Goal: Task Accomplishment & Management: Manage account settings

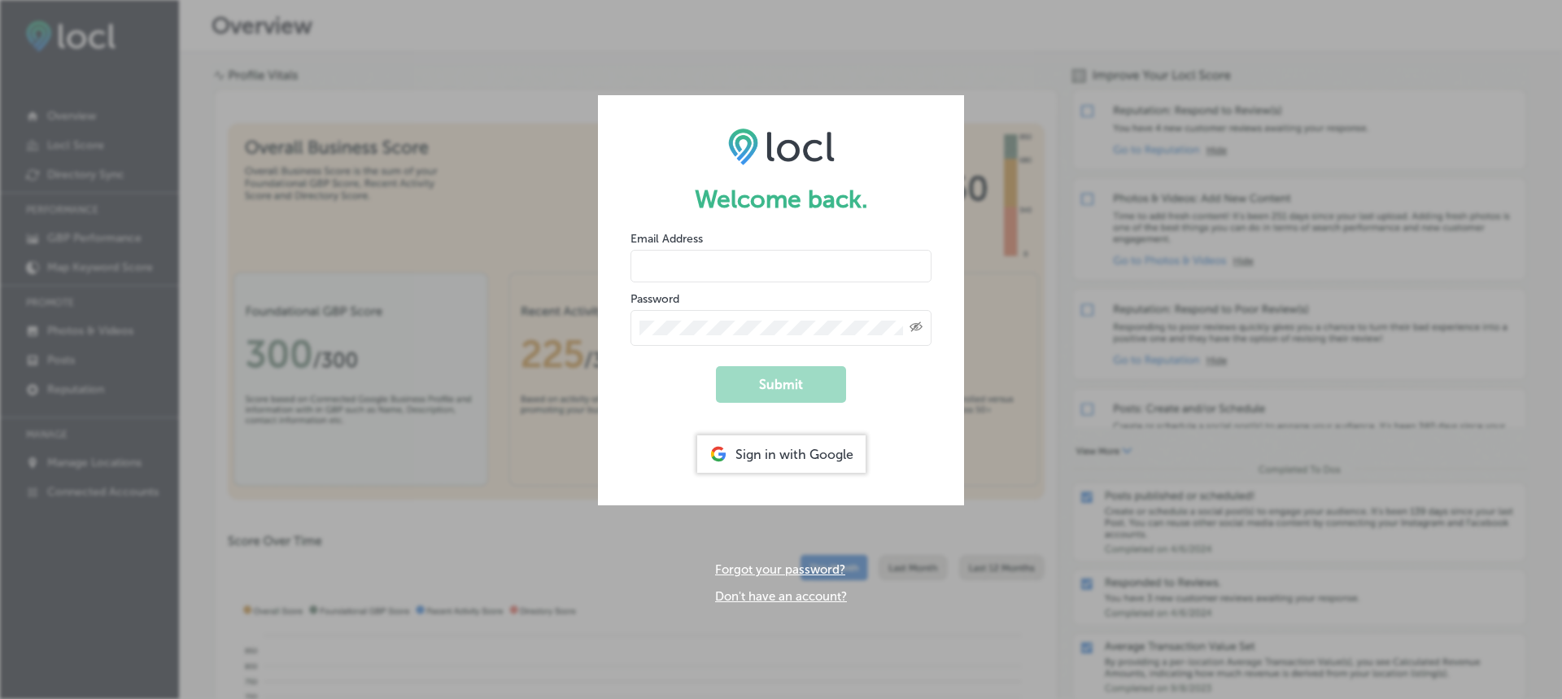
type input "info@terrantravels.com"
click at [798, 386] on button "Submit" at bounding box center [781, 384] width 130 height 37
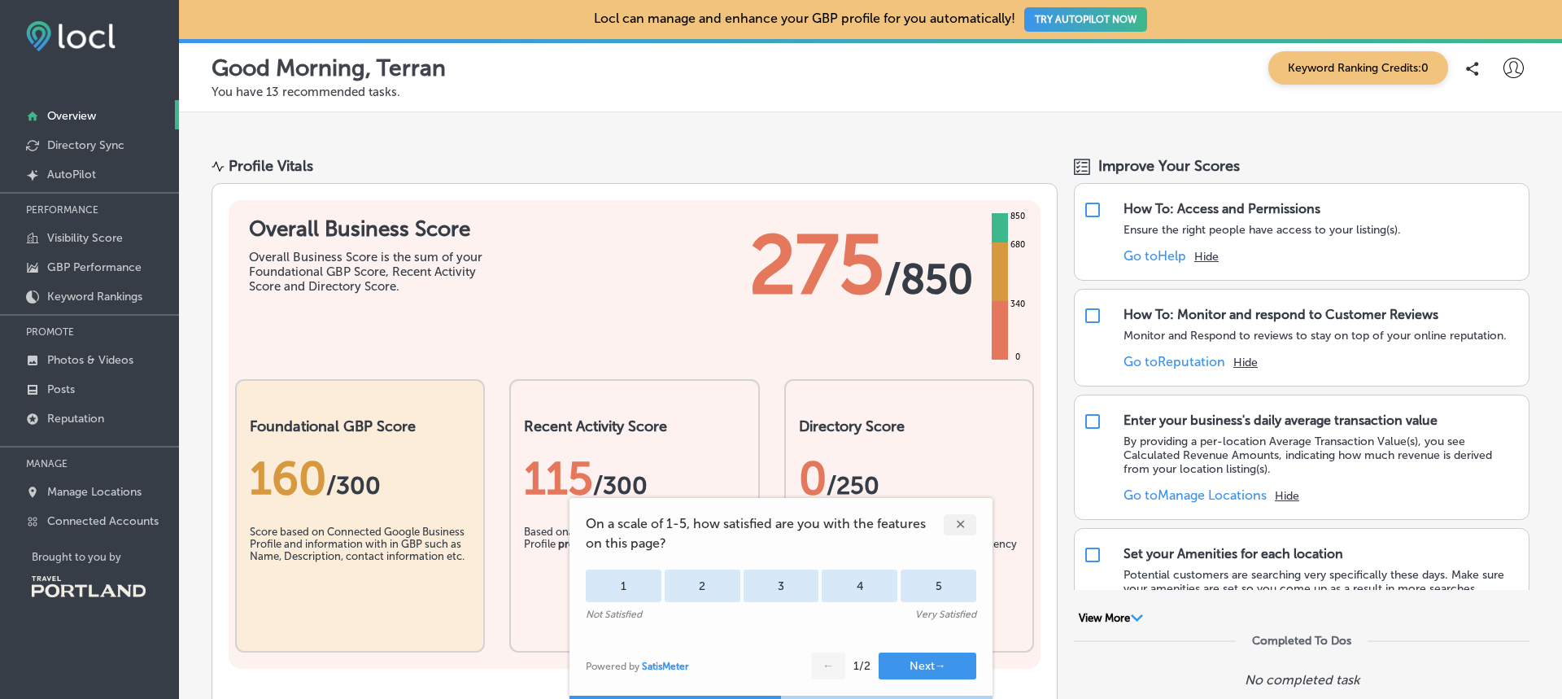
click at [956, 530] on div "✕" at bounding box center [960, 524] width 33 height 21
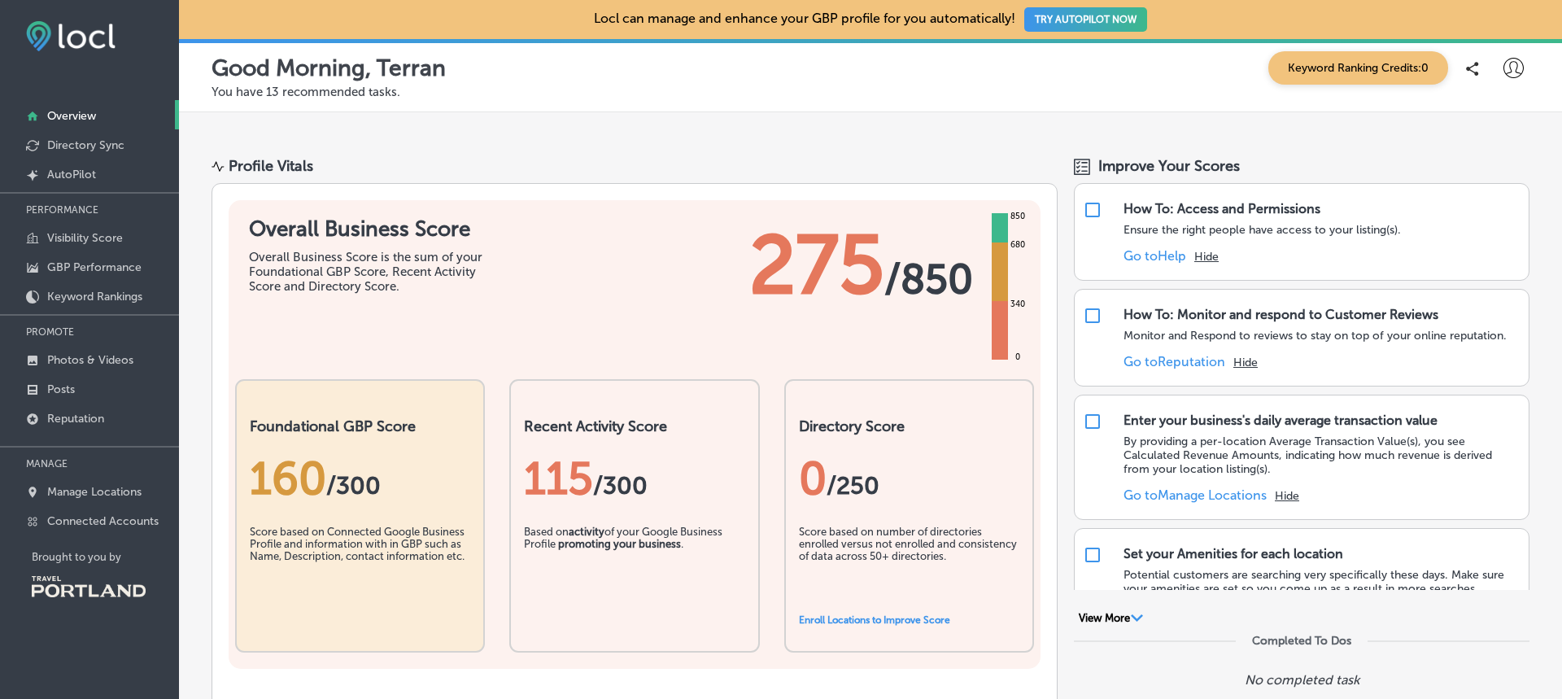
click at [614, 92] on p "You have 13 recommended tasks." at bounding box center [871, 92] width 1318 height 15
click at [1083, 15] on button "TRY AUTOPILOT NOW" at bounding box center [1085, 19] width 123 height 24
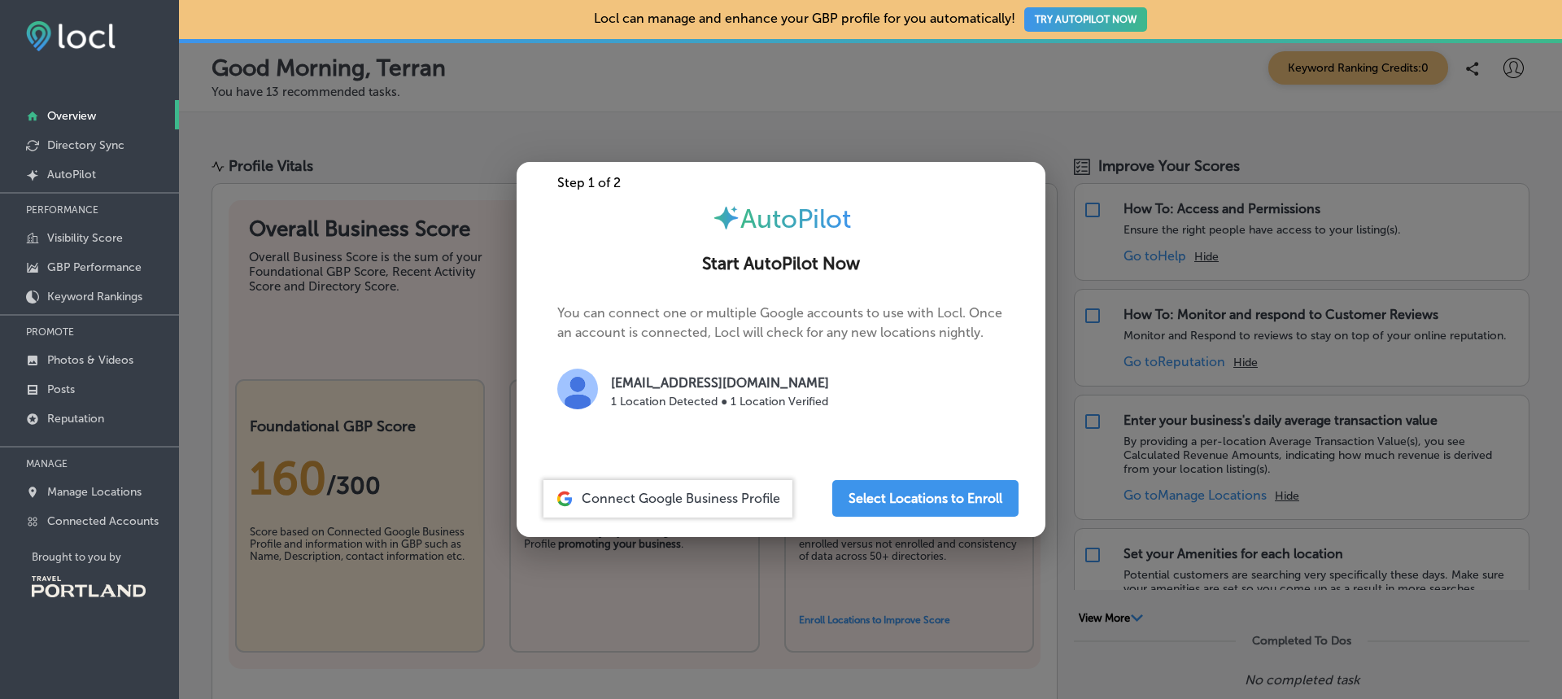
click at [542, 117] on div at bounding box center [781, 349] width 1562 height 699
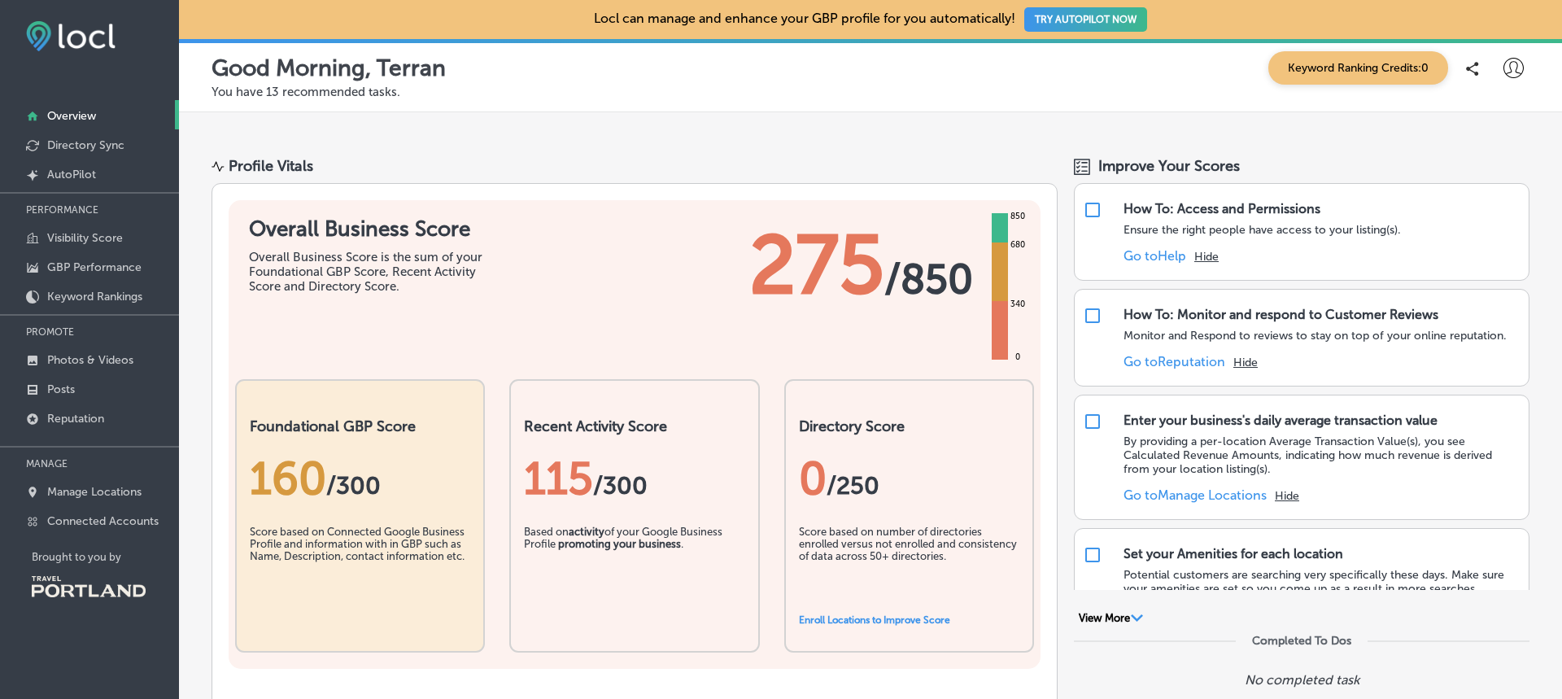
click at [1070, 17] on button "TRY AUTOPILOT NOW" at bounding box center [1085, 19] width 123 height 24
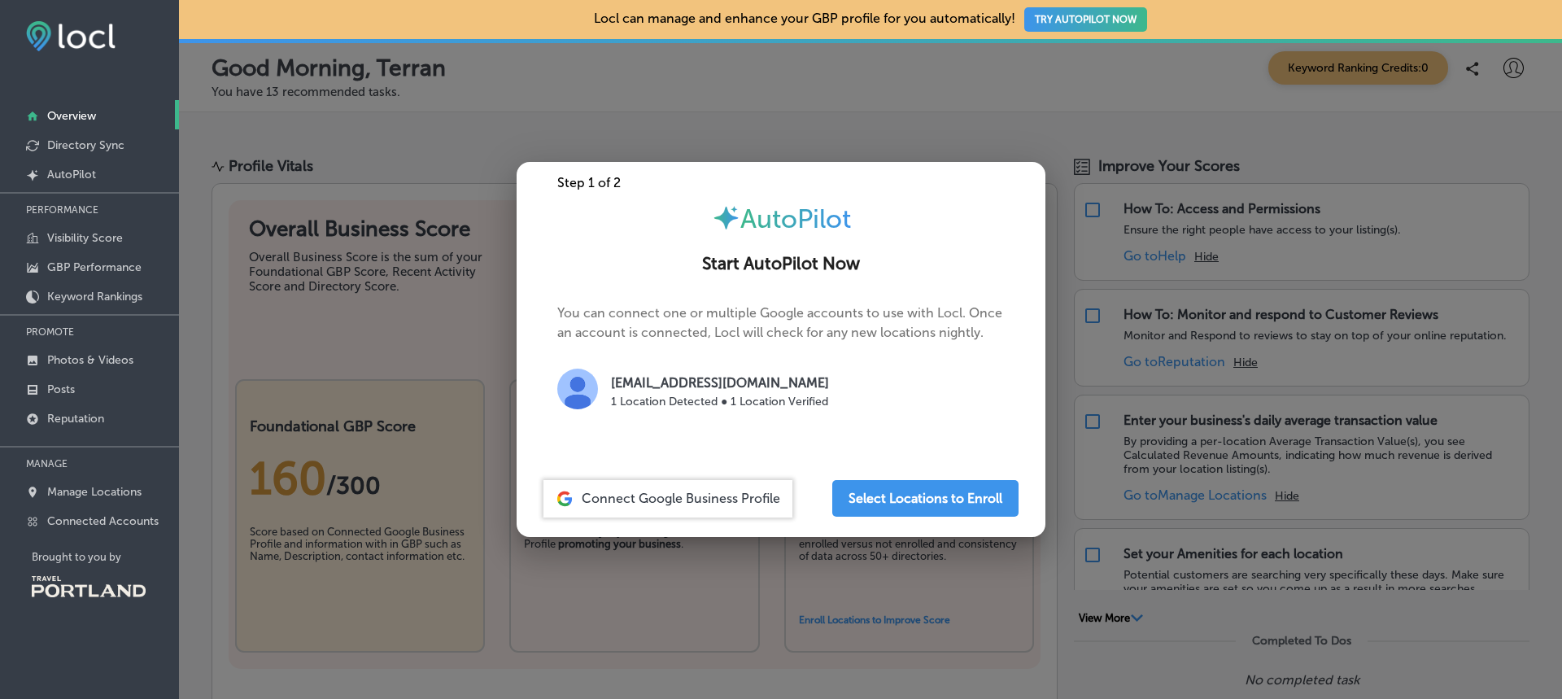
click at [972, 126] on div at bounding box center [781, 349] width 1562 height 699
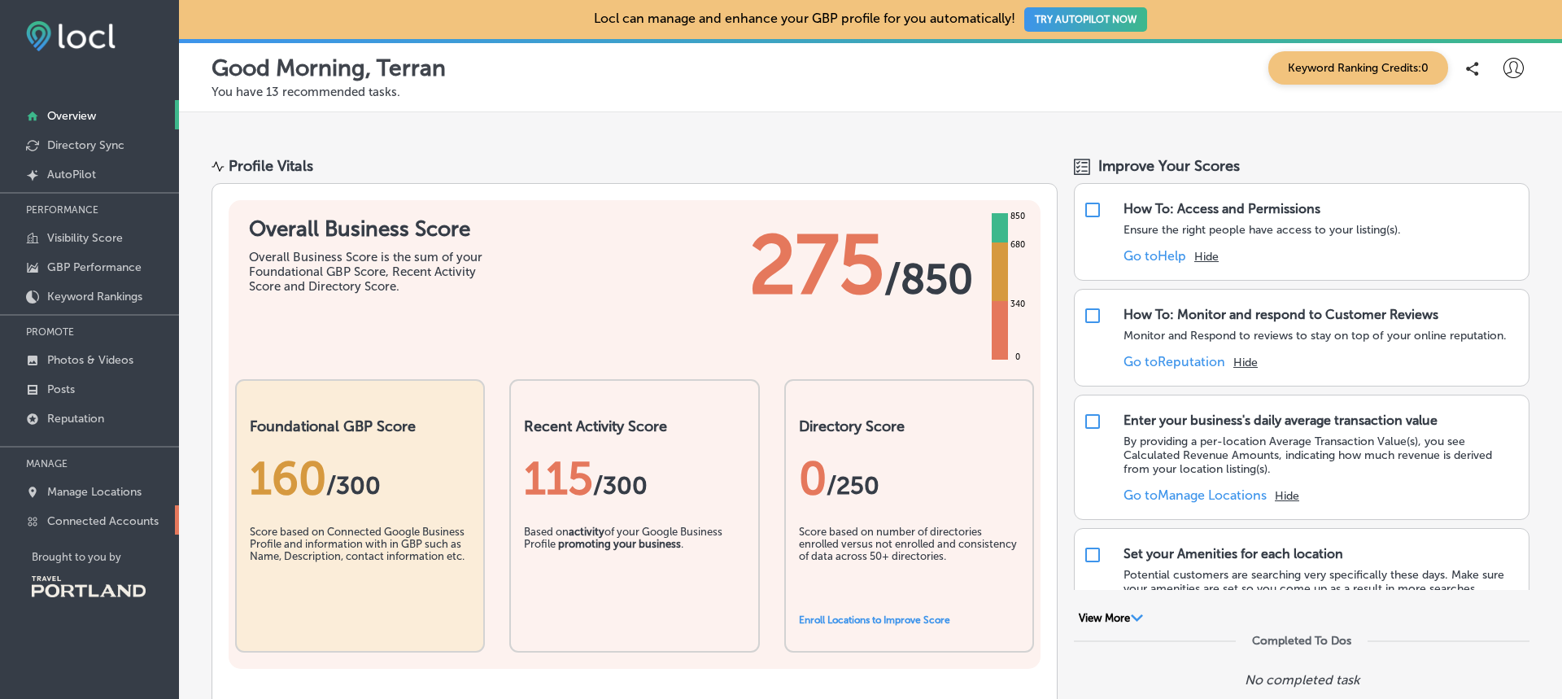
click at [135, 521] on p "Connected Accounts" at bounding box center [102, 521] width 111 height 14
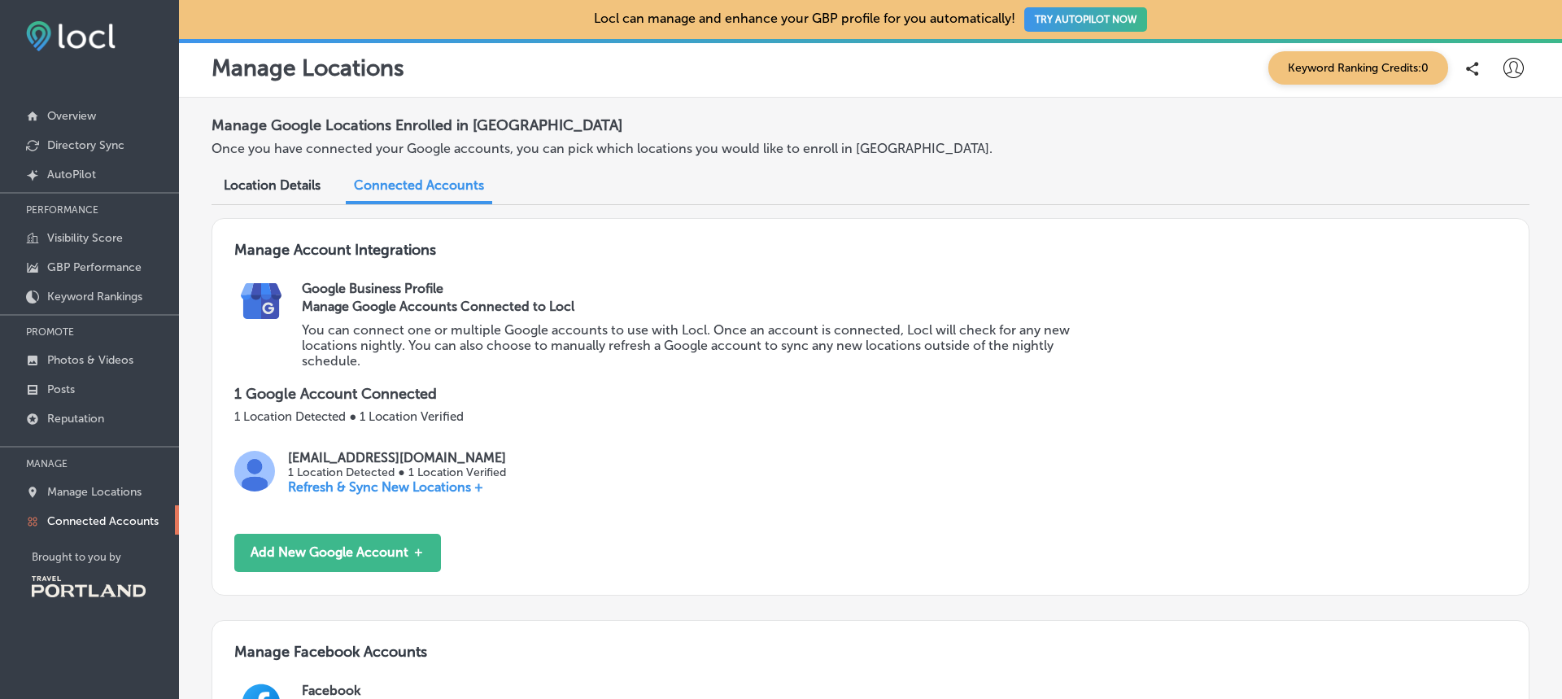
scroll to position [522, 0]
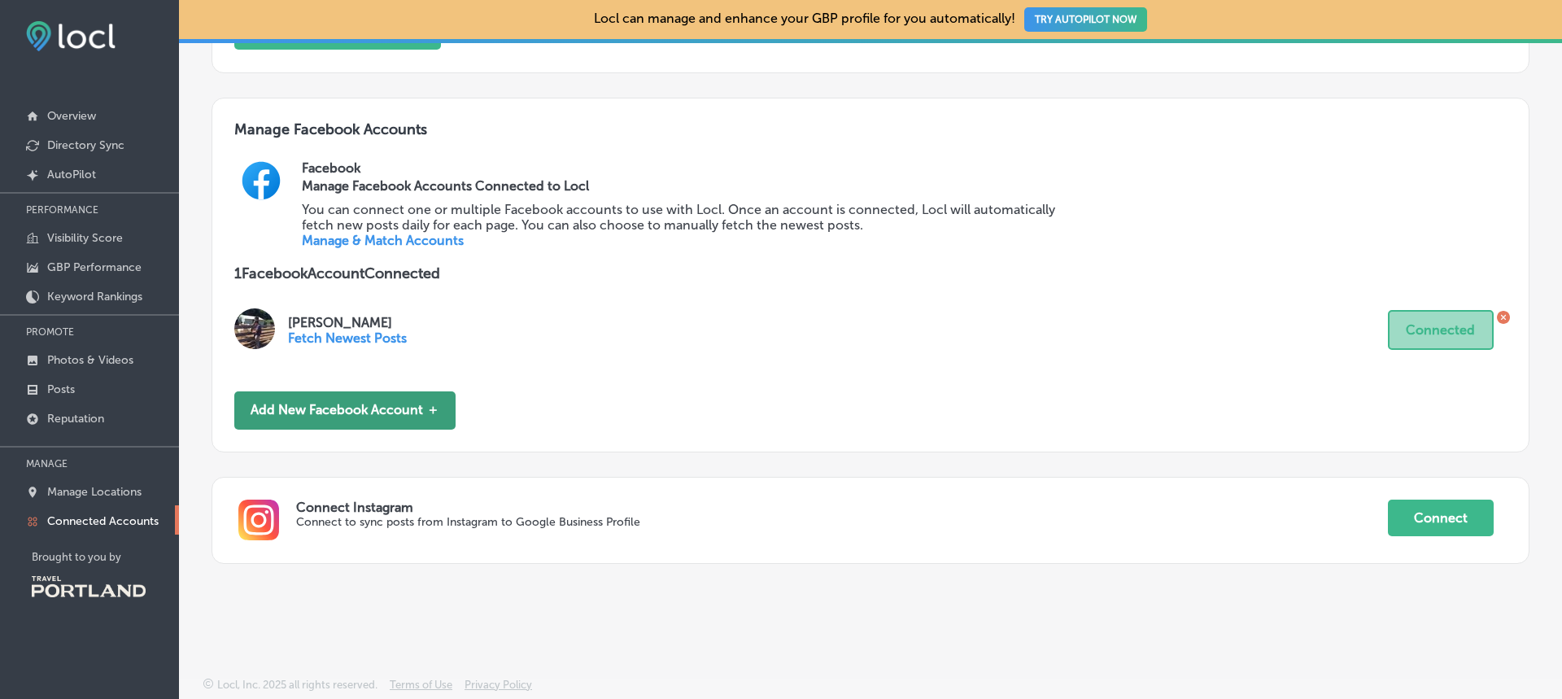
click at [360, 405] on button "Add New Facebook Account ＋" at bounding box center [344, 410] width 221 height 38
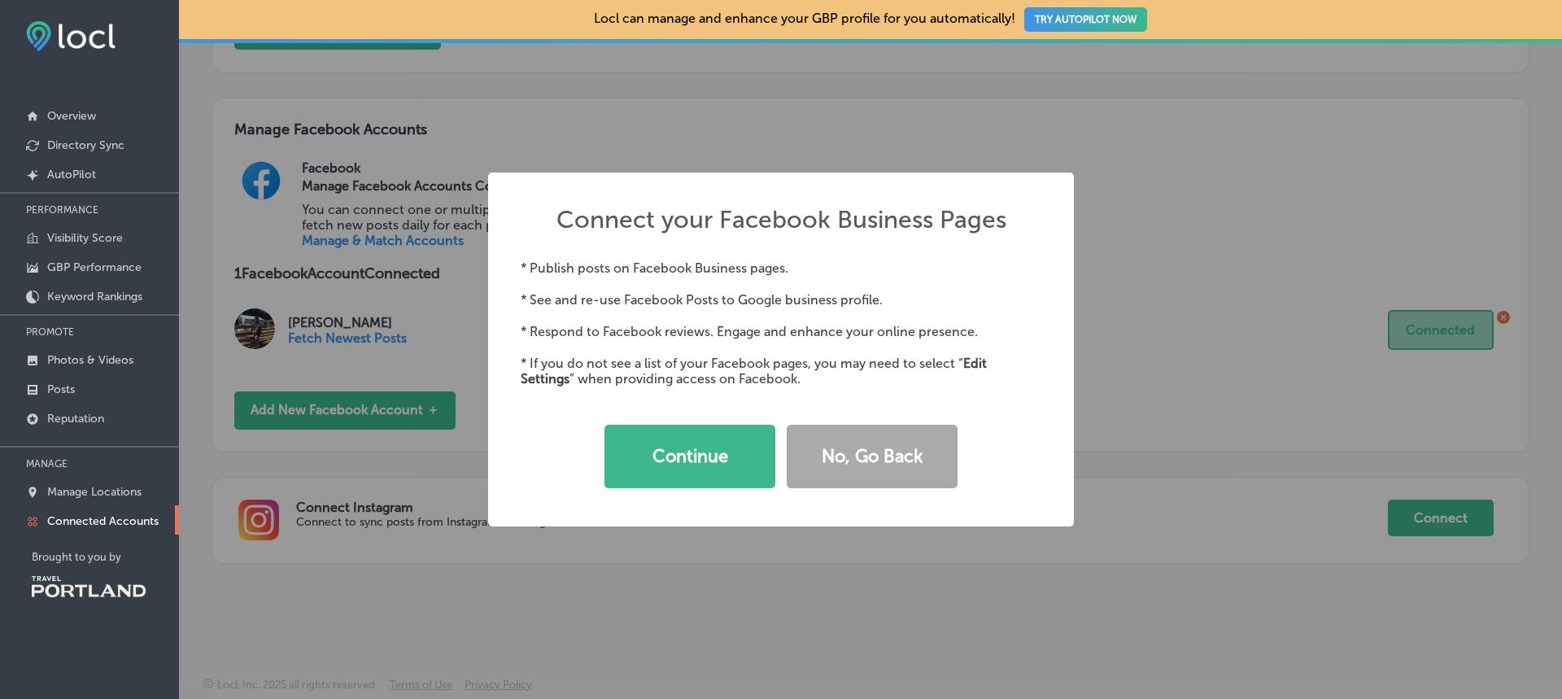
click at [1218, 301] on div "Connect your Facebook Business Pages × * Publish posts on Facebook Business pag…" at bounding box center [781, 349] width 1562 height 699
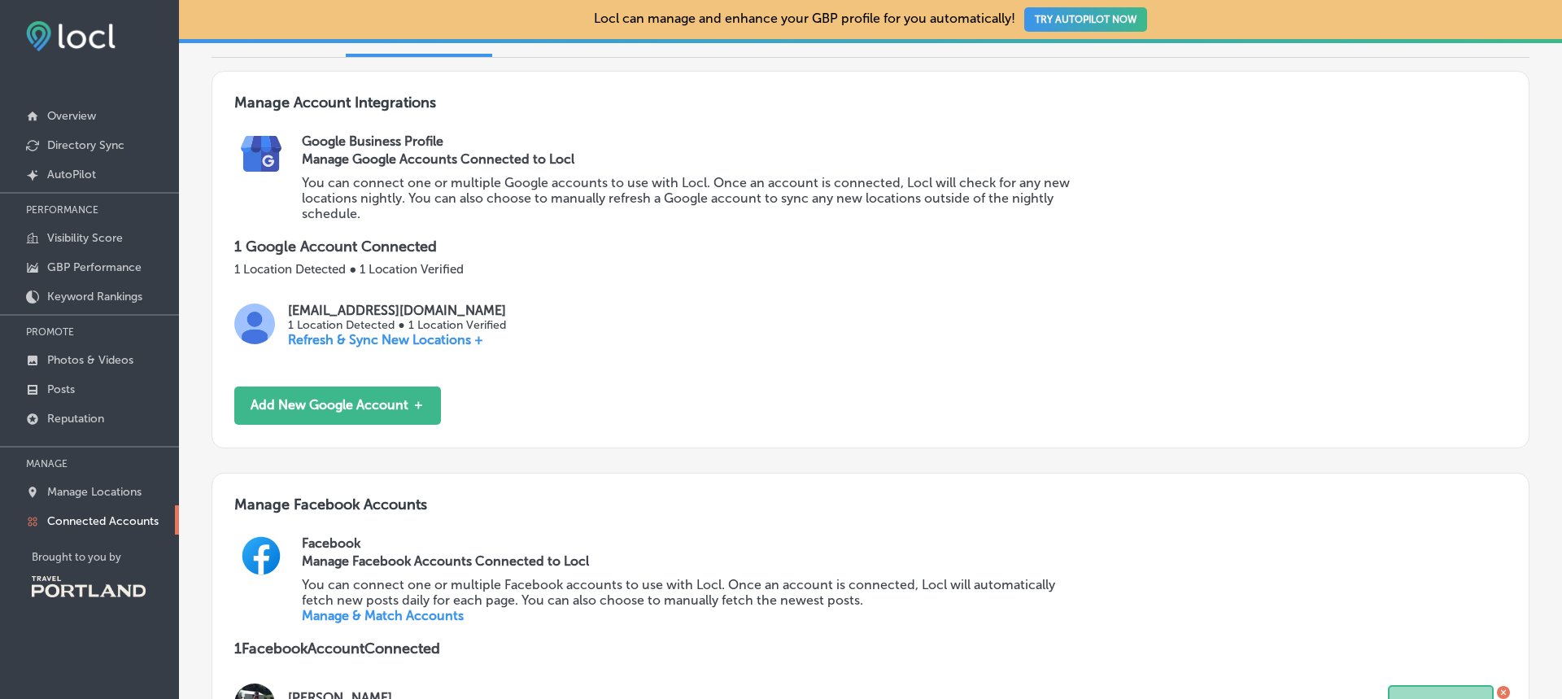
scroll to position [0, 0]
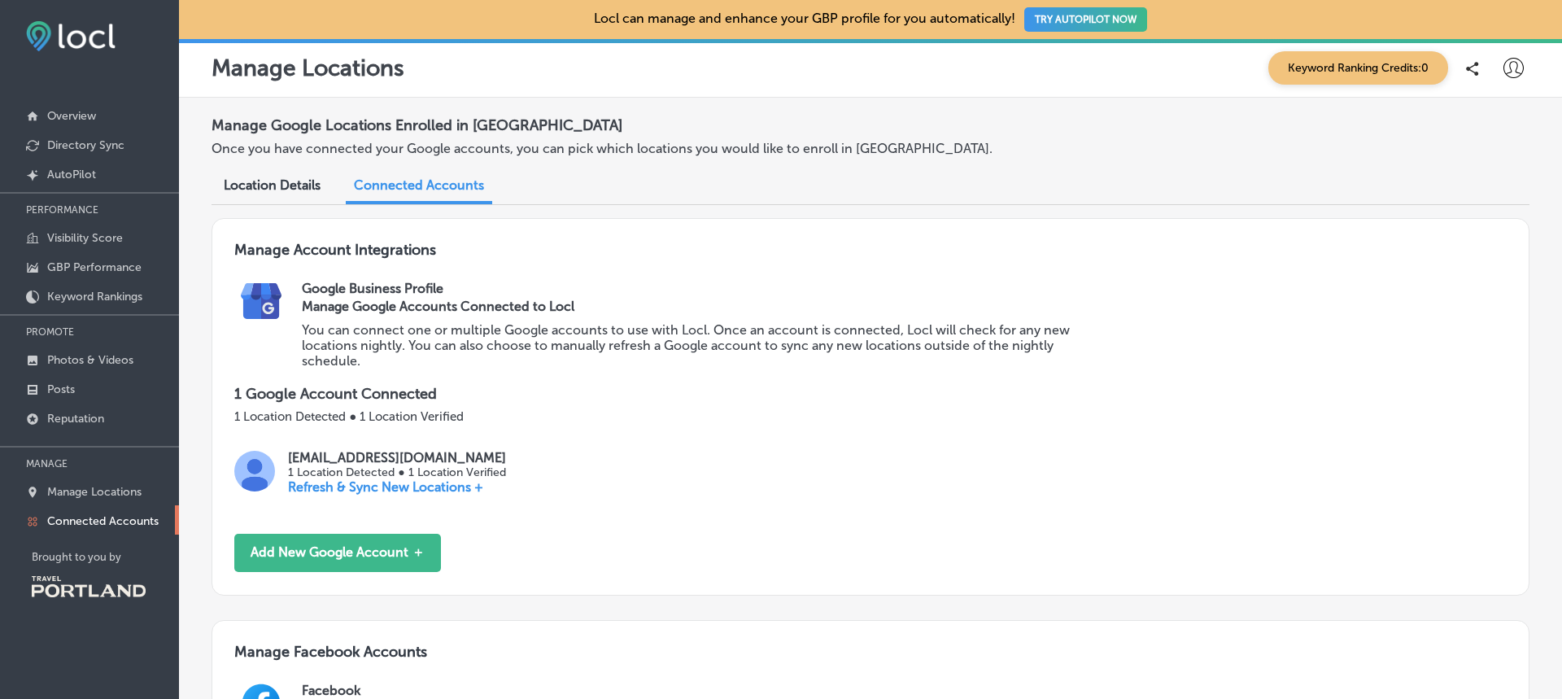
click at [1503, 69] on icon at bounding box center [1513, 68] width 20 height 20
click at [1485, 208] on p "Log Out" at bounding box center [1478, 210] width 49 height 20
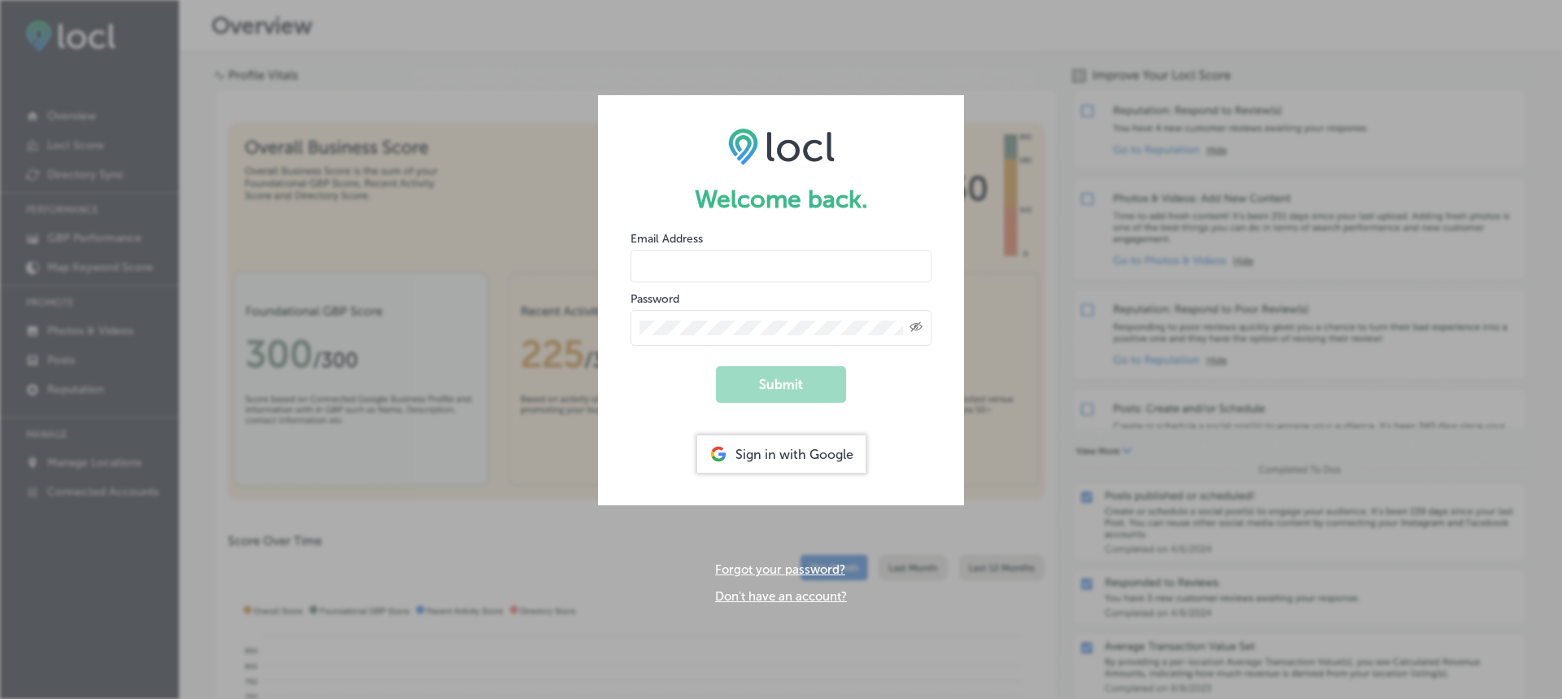
type input "info@terrantravels.com"
click at [918, 431] on form "Welcome back. Email Address info@terrantravels.com Password Created with Sketch…" at bounding box center [781, 300] width 366 height 410
click at [796, 455] on div "Sign in with Google" at bounding box center [781, 453] width 168 height 37
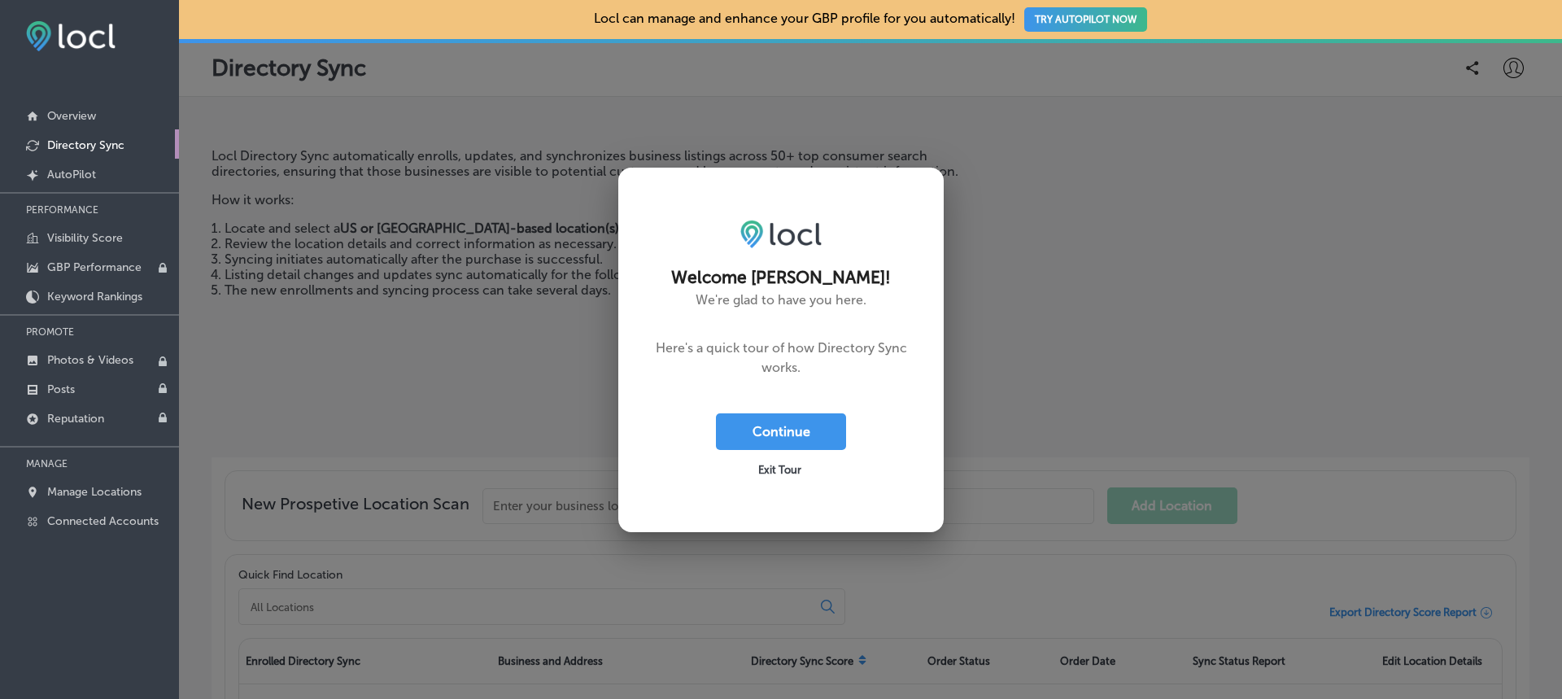
click at [787, 469] on span "Exit Tour" at bounding box center [779, 470] width 43 height 12
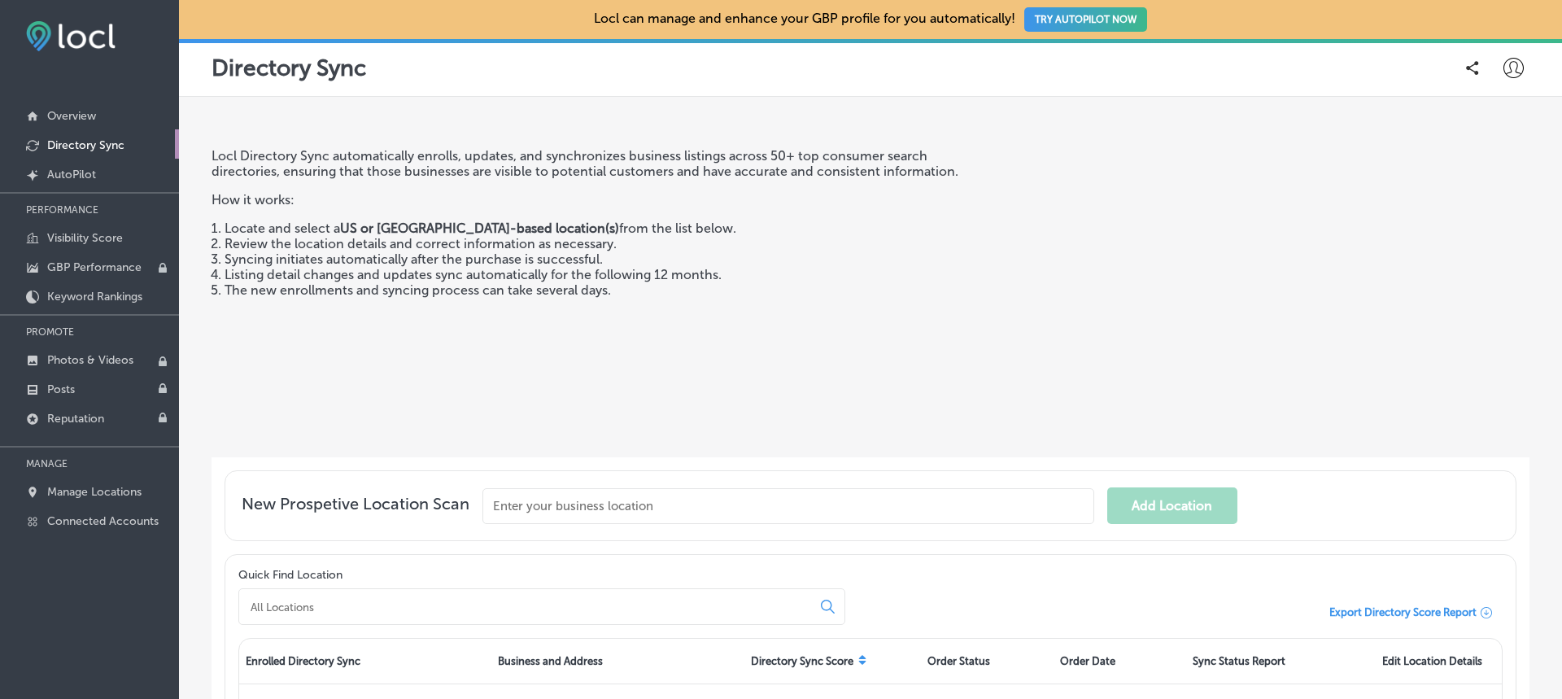
click at [1506, 59] on icon at bounding box center [1513, 68] width 20 height 20
click at [1473, 207] on p "Log Out" at bounding box center [1478, 210] width 49 height 20
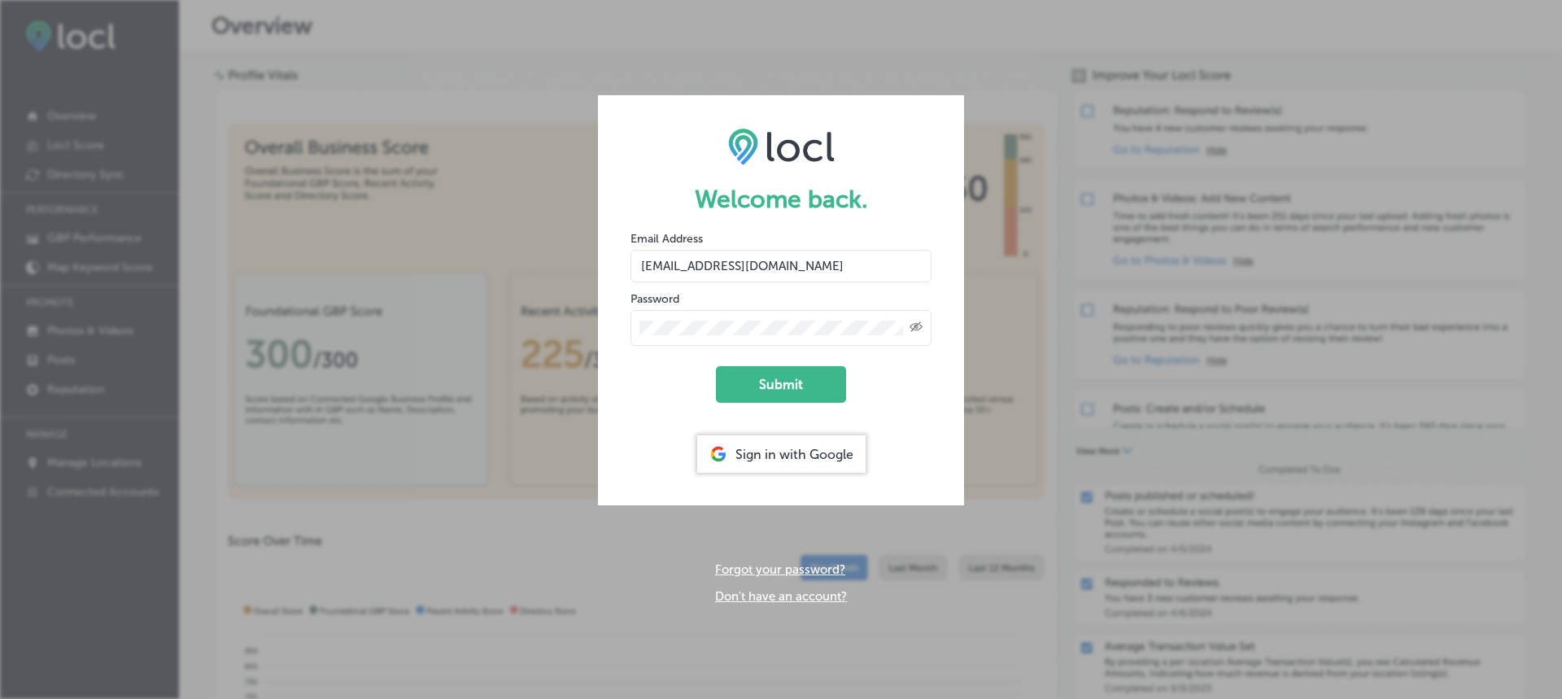
click at [818, 440] on div "Sign in with Google" at bounding box center [781, 453] width 168 height 37
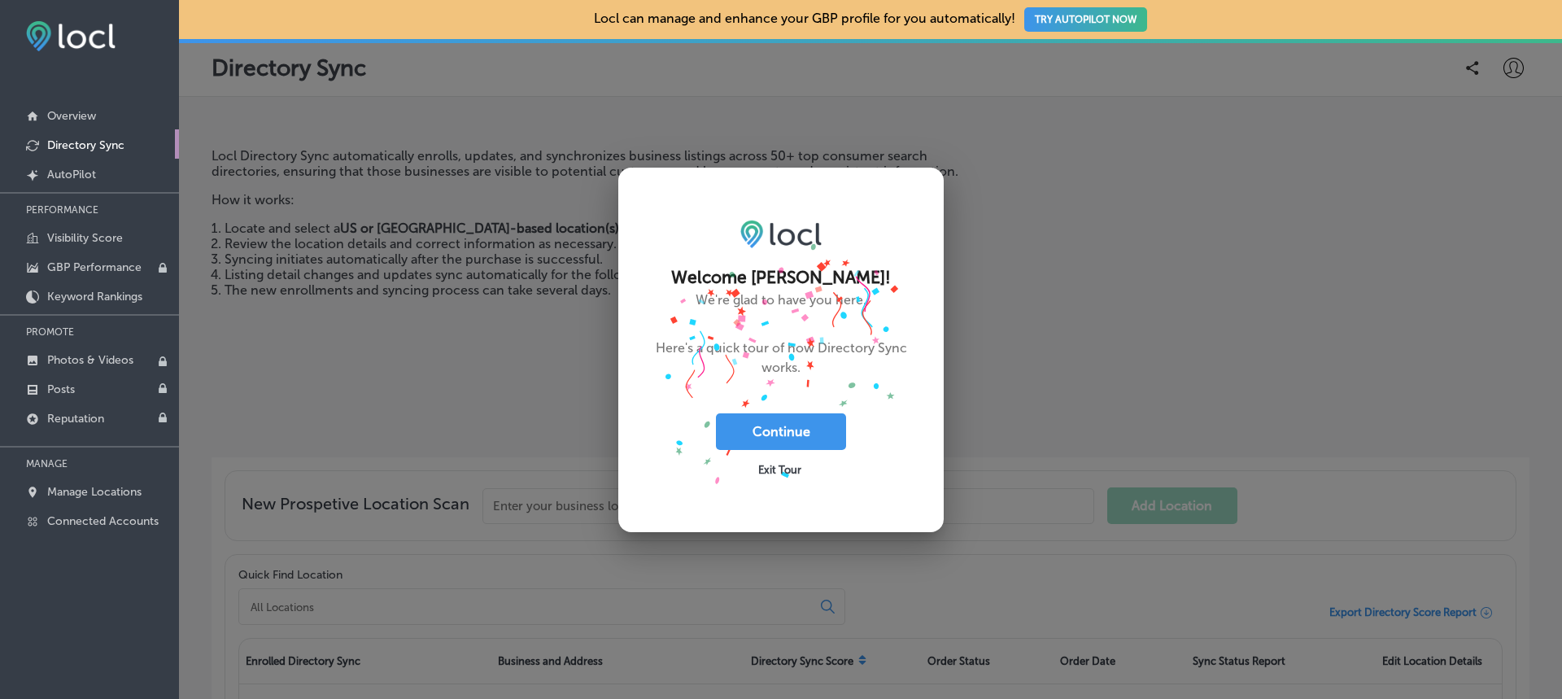
click at [769, 467] on span "Exit Tour" at bounding box center [779, 470] width 43 height 12
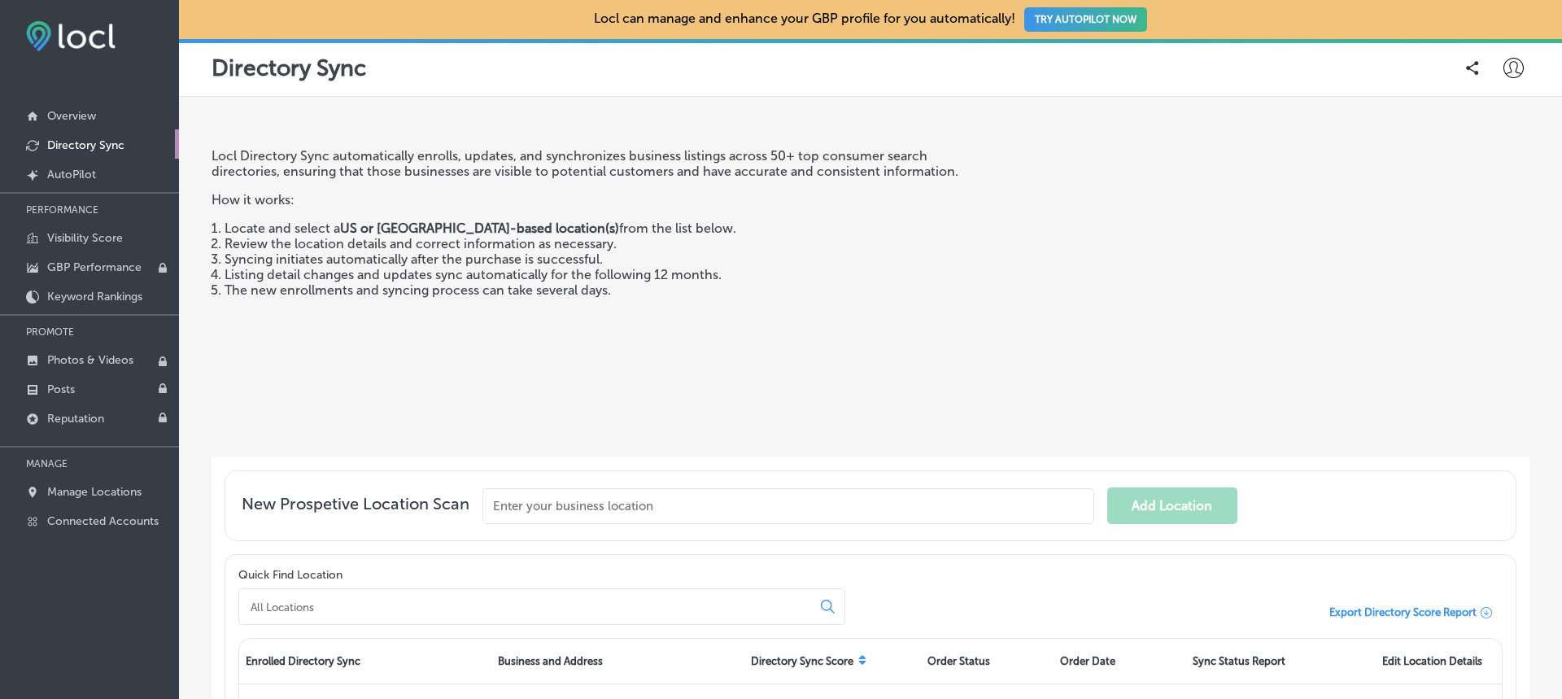
click at [1509, 72] on icon at bounding box center [1513, 68] width 20 height 20
click at [1476, 214] on p "Log Out" at bounding box center [1478, 210] width 49 height 20
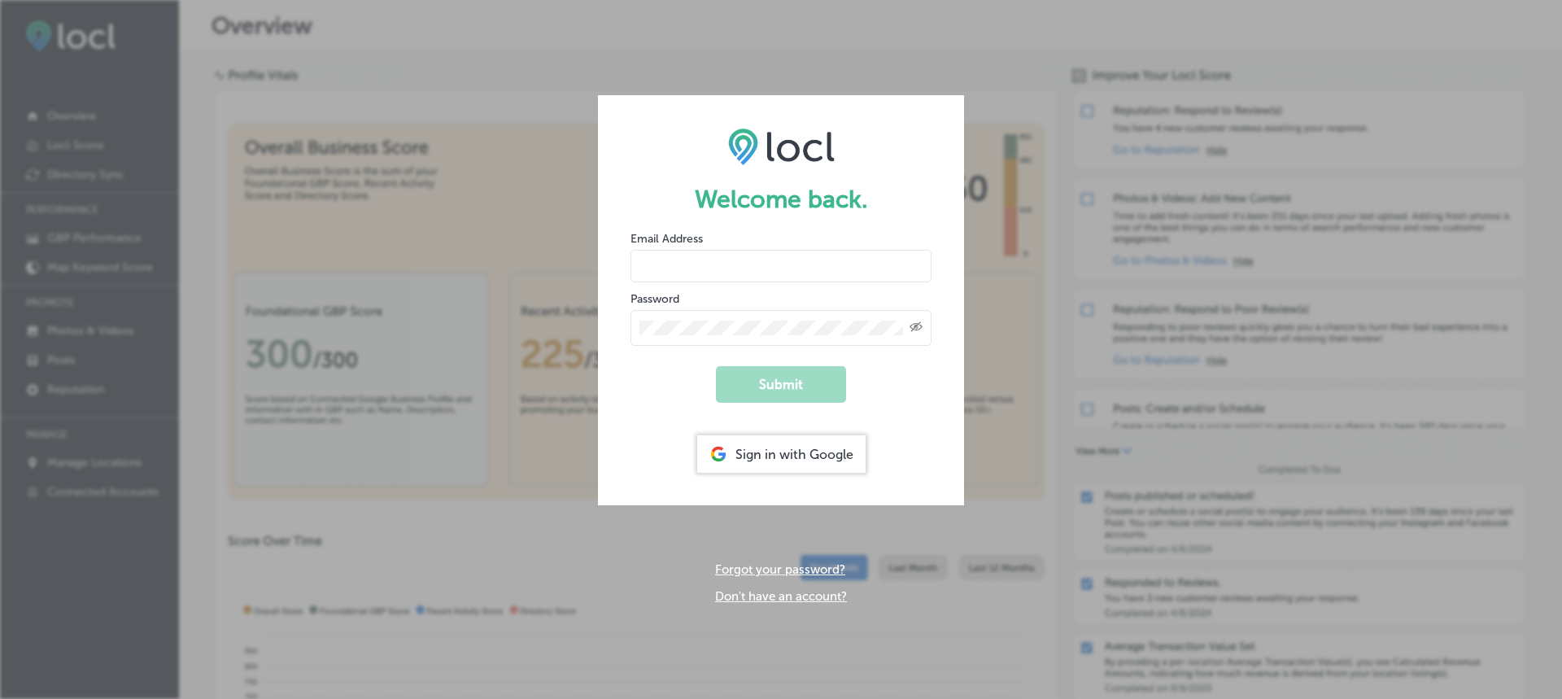
type input "info@terrantravels.com"
click at [788, 387] on button "Submit" at bounding box center [781, 384] width 130 height 37
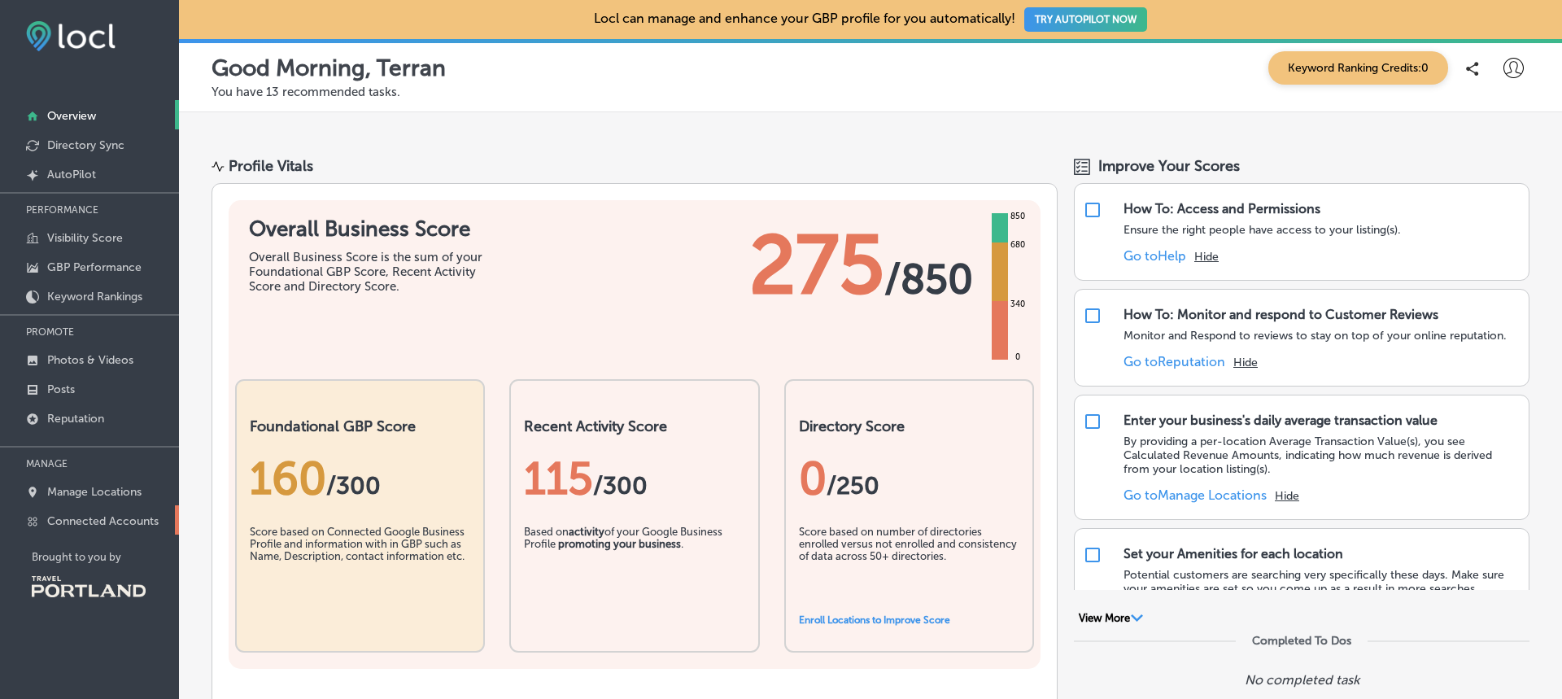
click at [118, 519] on p "Connected Accounts" at bounding box center [102, 521] width 111 height 14
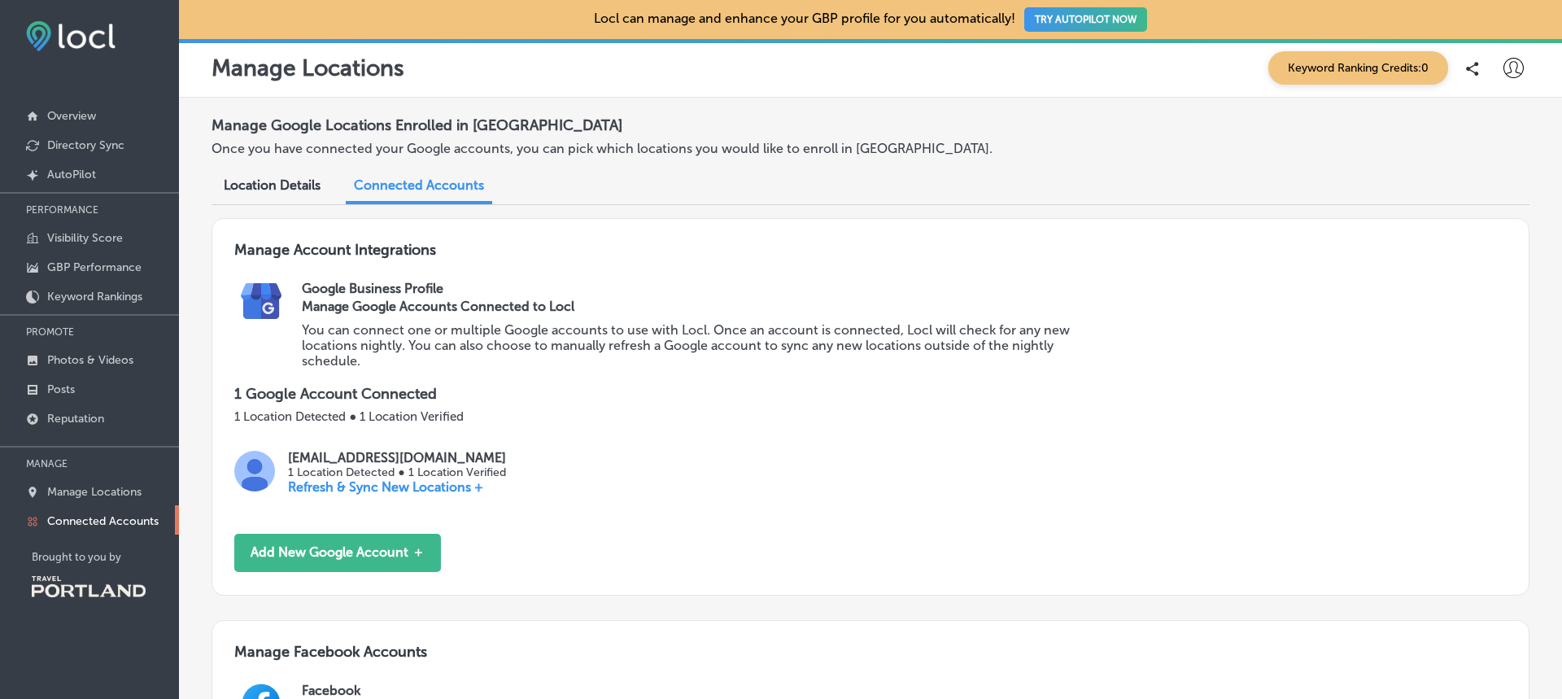
click at [1503, 70] on icon at bounding box center [1513, 68] width 20 height 20
click at [1490, 135] on p "My Account" at bounding box center [1490, 127] width 73 height 20
select select "US"
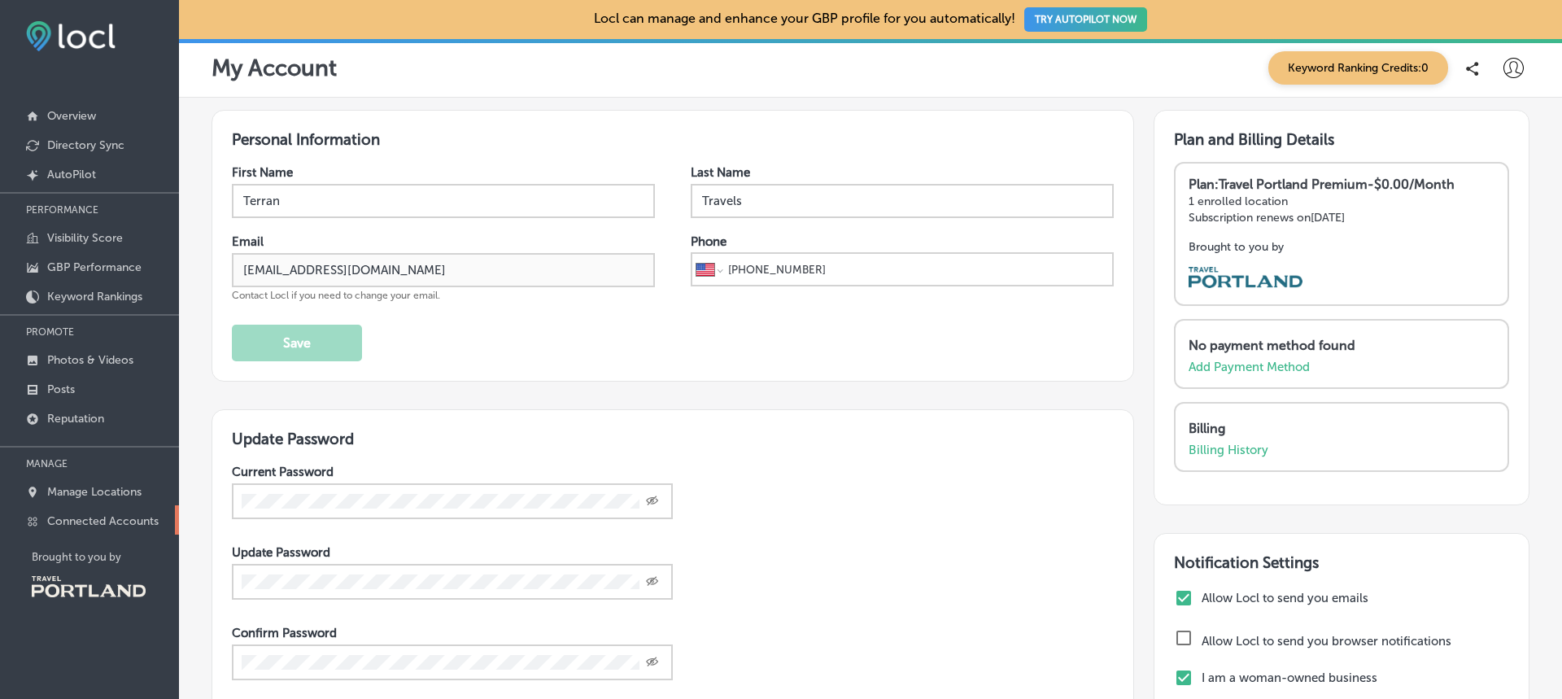
click at [105, 524] on p "Connected Accounts" at bounding box center [102, 521] width 111 height 14
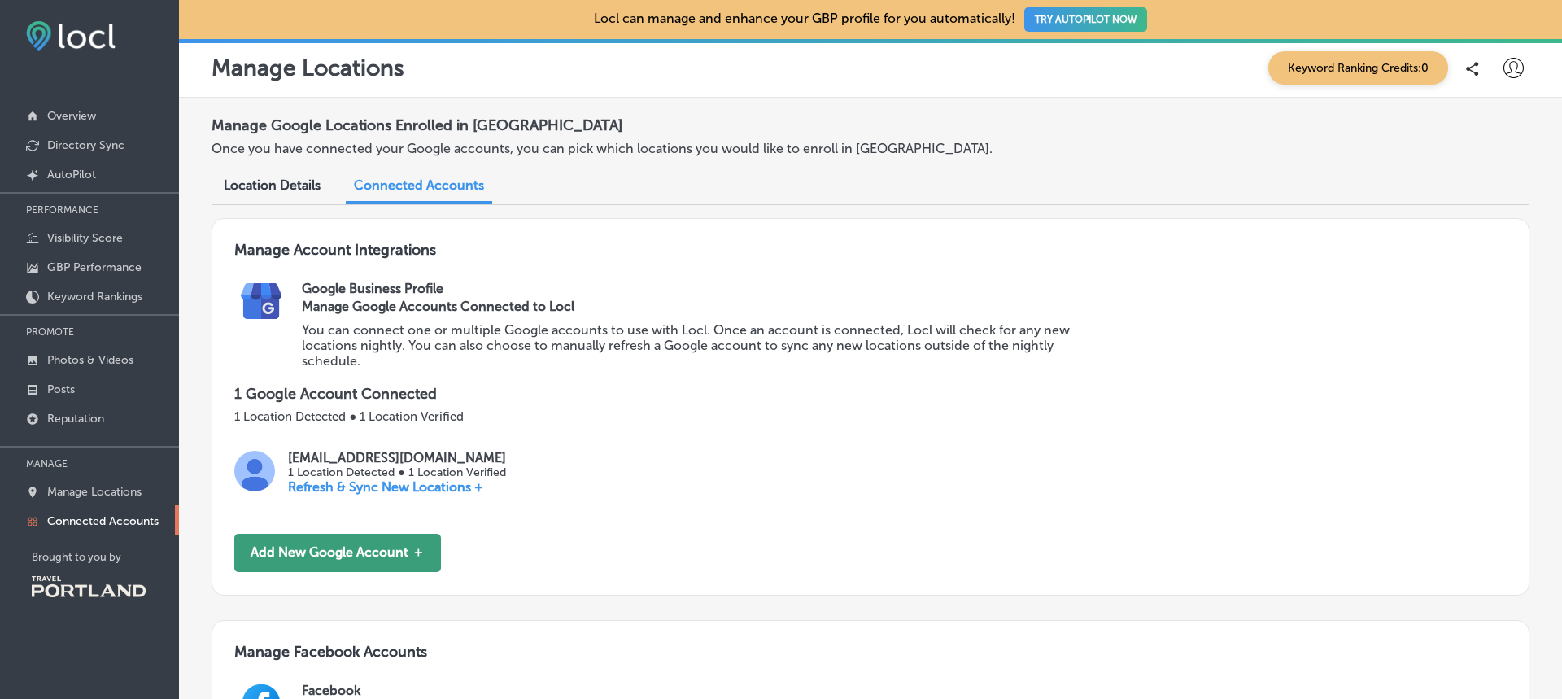
click at [359, 556] on button "Add New Google Account ＋" at bounding box center [337, 553] width 207 height 38
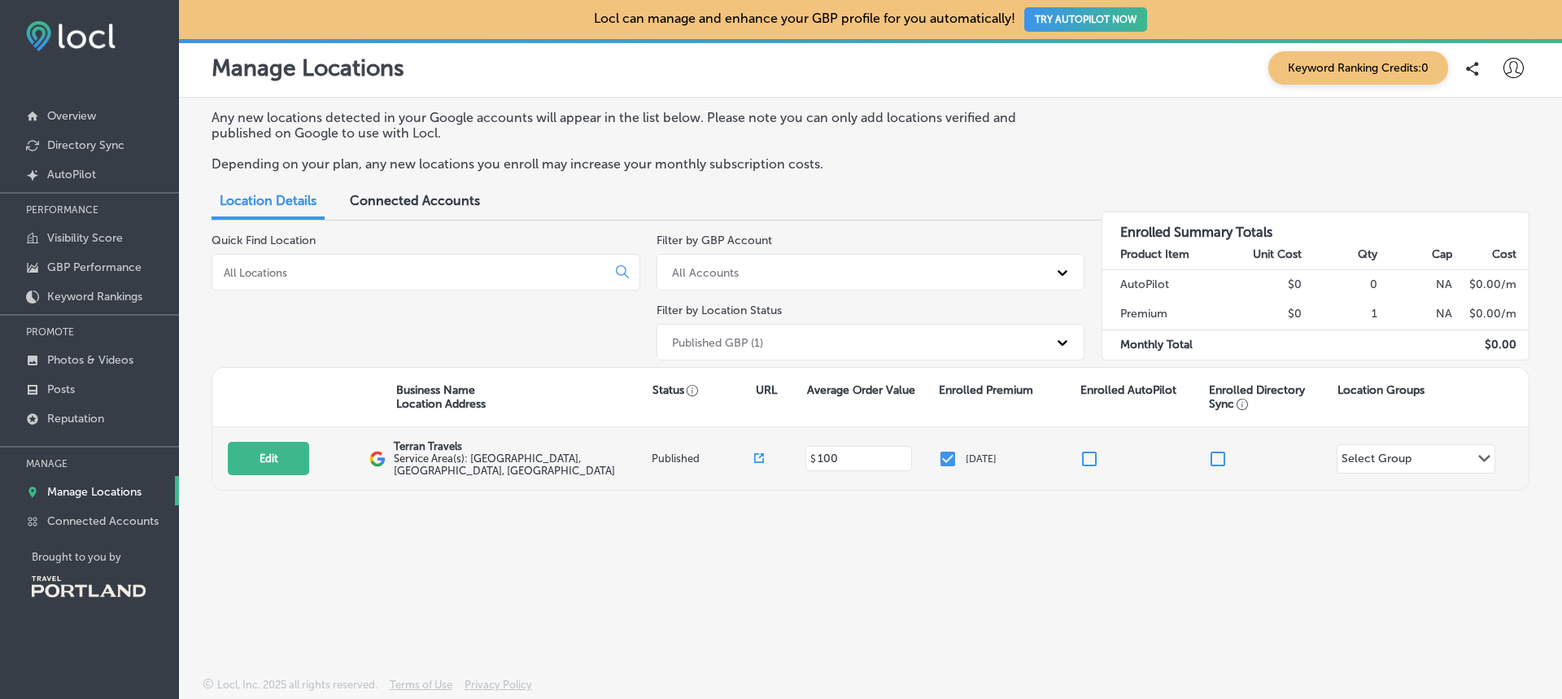
click at [1483, 456] on icon "Path Created with Sketch." at bounding box center [1484, 458] width 12 height 7
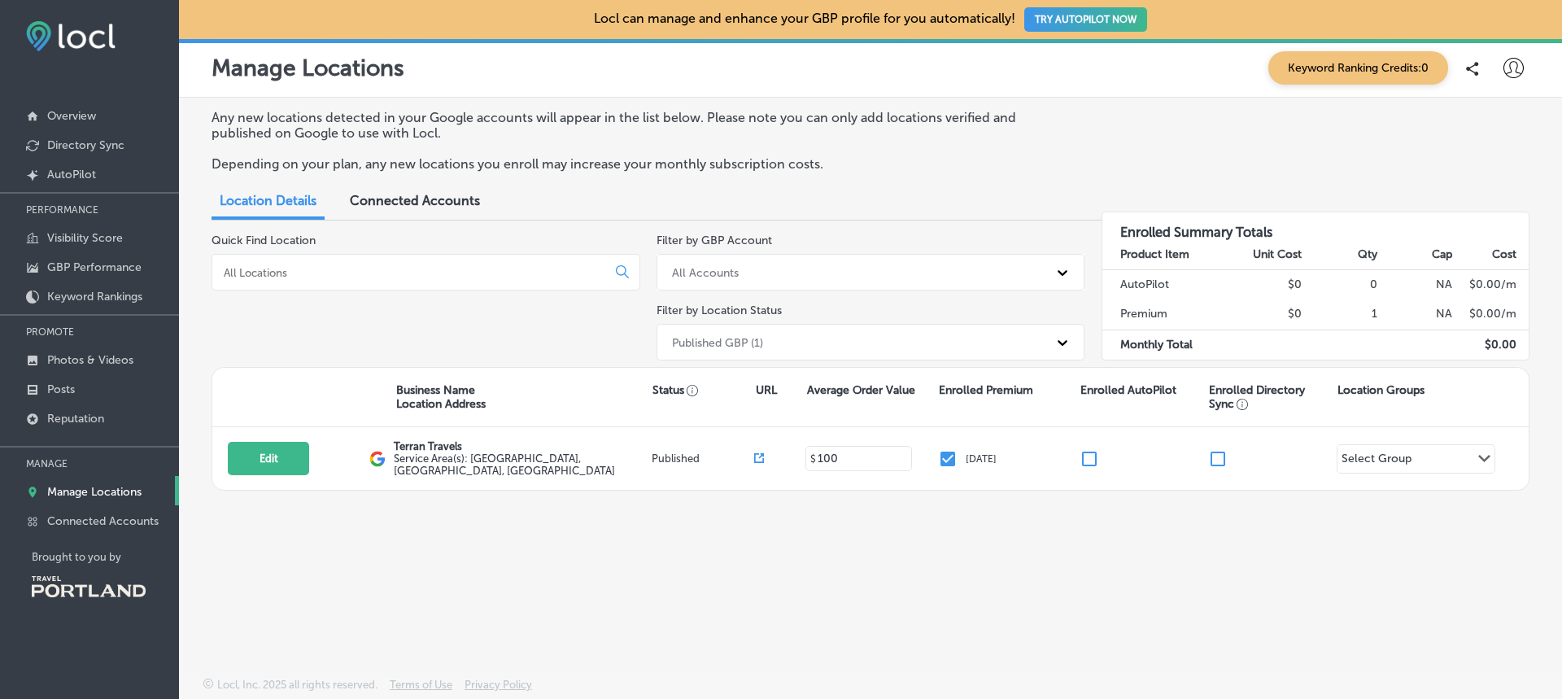
click at [1509, 498] on div "Any new locations detected in your Google accounts will appear in the list belo…" at bounding box center [870, 349] width 1383 height 503
click at [103, 523] on p "Connected Accounts" at bounding box center [102, 521] width 111 height 14
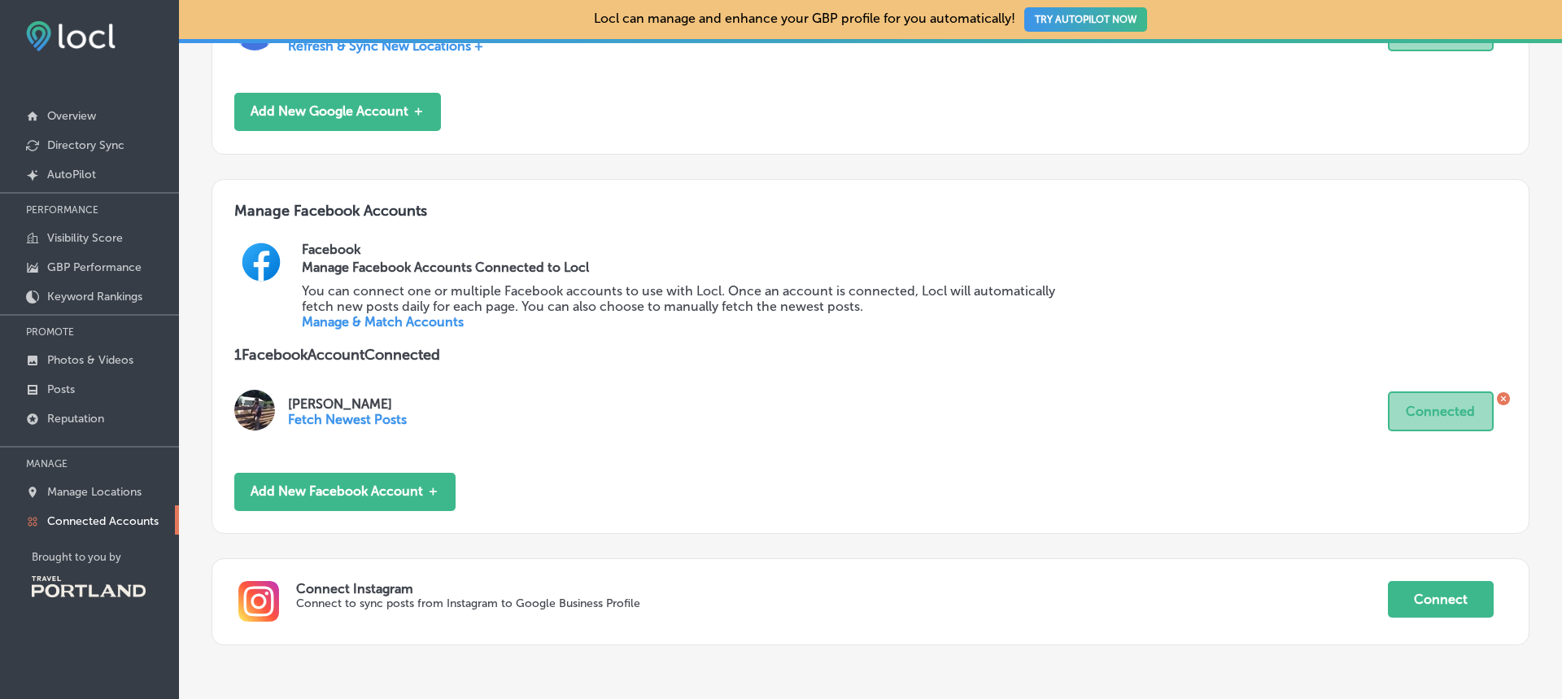
scroll to position [580, 0]
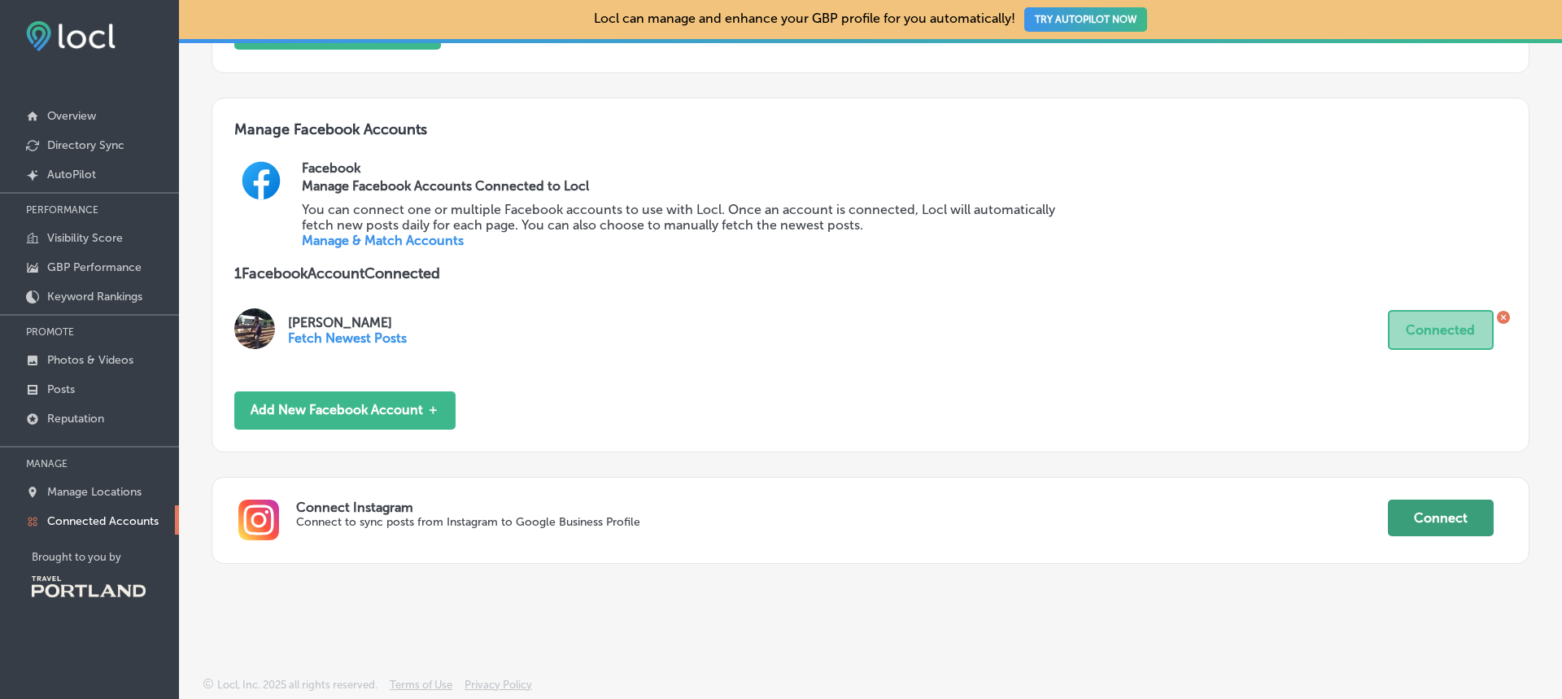
click at [1433, 515] on button "Connect" at bounding box center [1441, 517] width 106 height 37
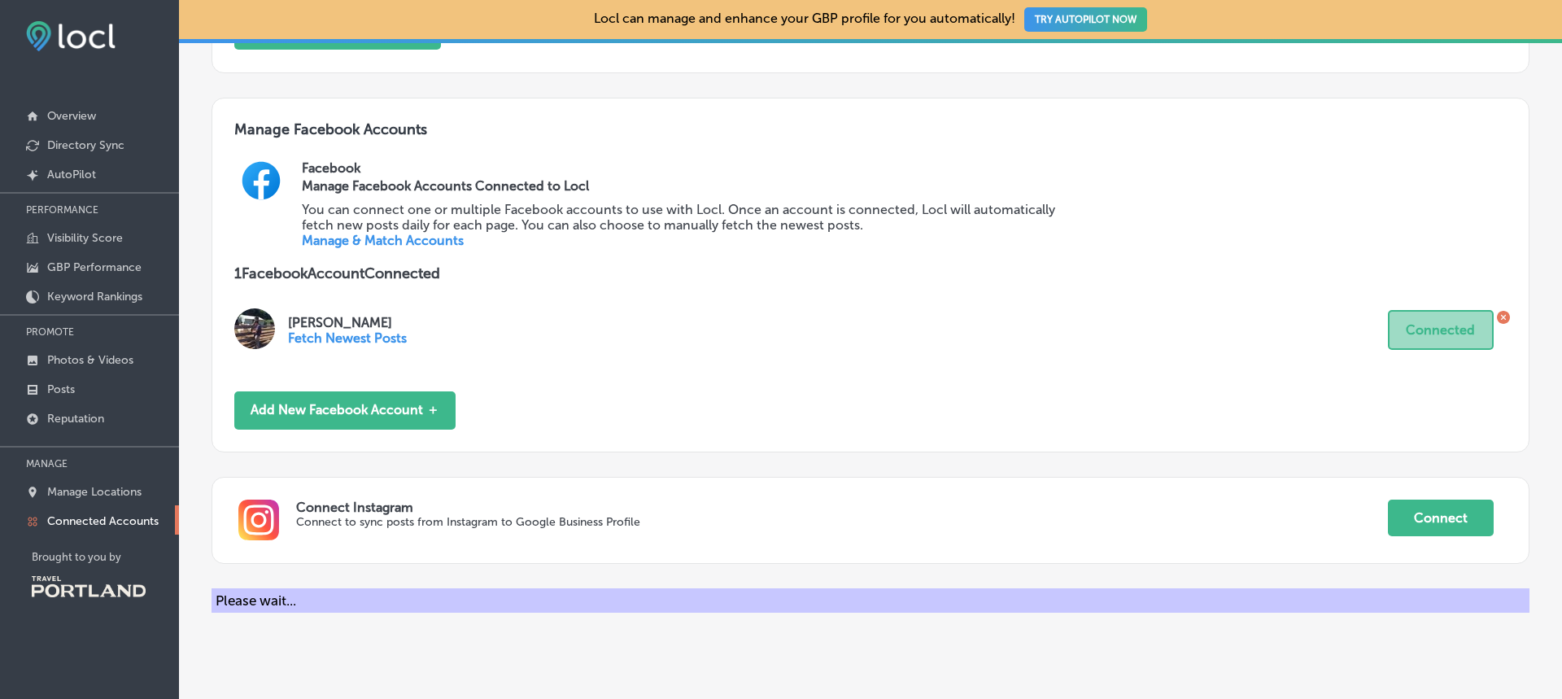
scroll to position [595, 0]
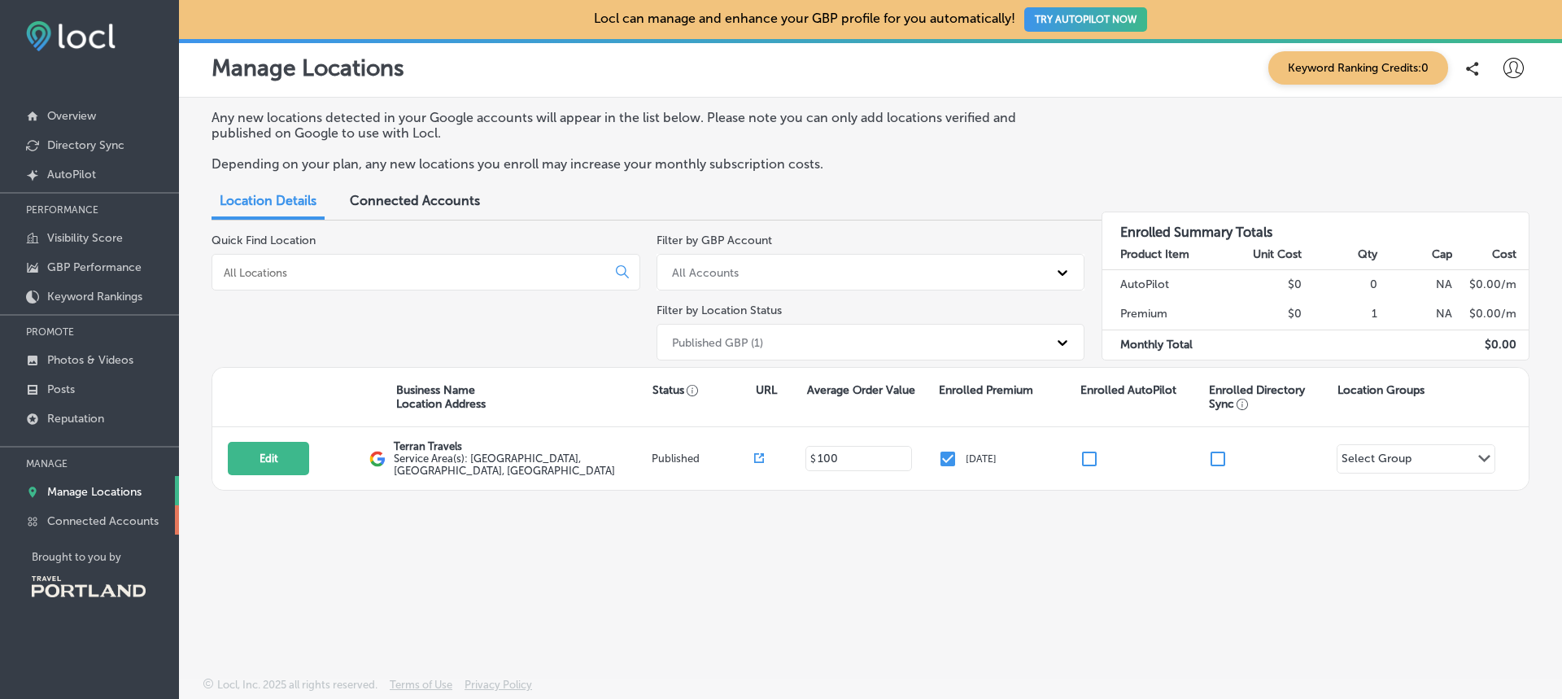
click at [129, 521] on p "Connected Accounts" at bounding box center [102, 521] width 111 height 14
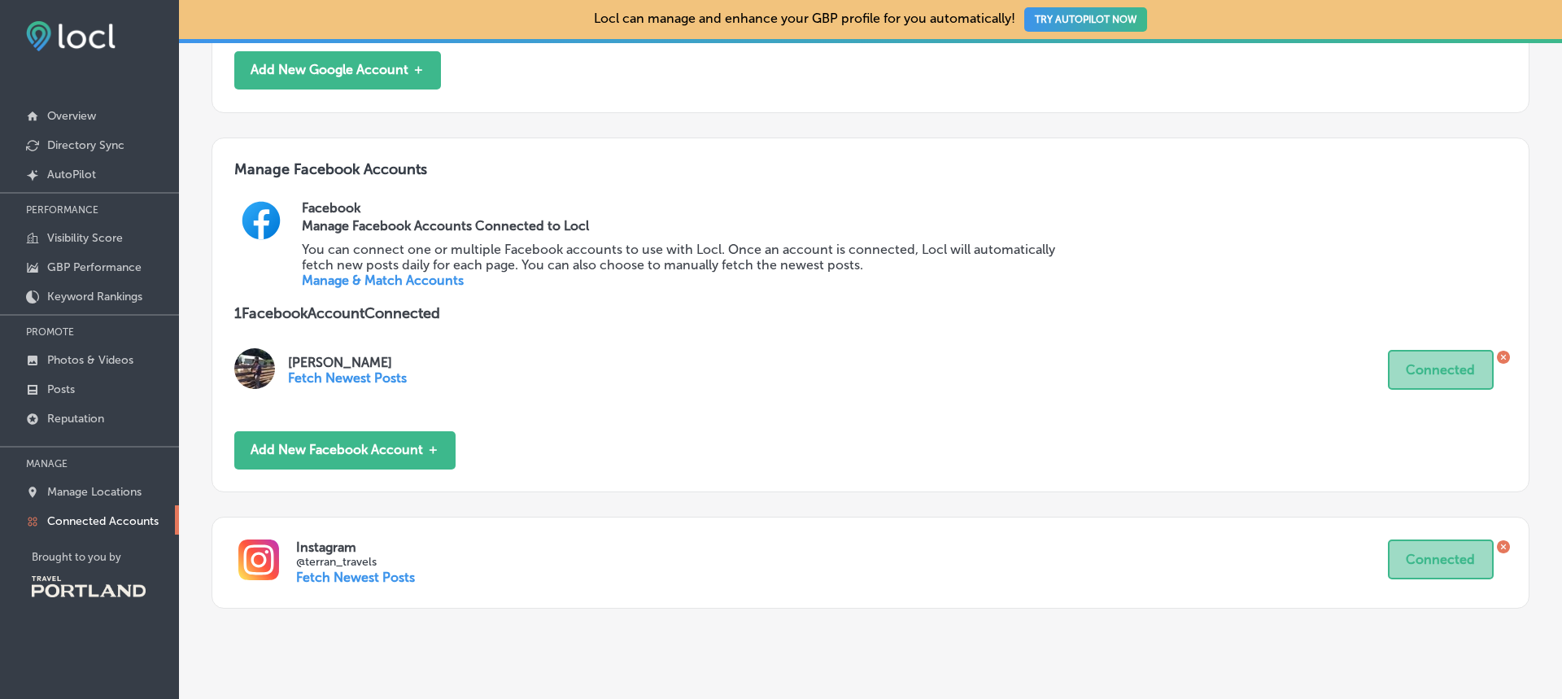
scroll to position [504, 0]
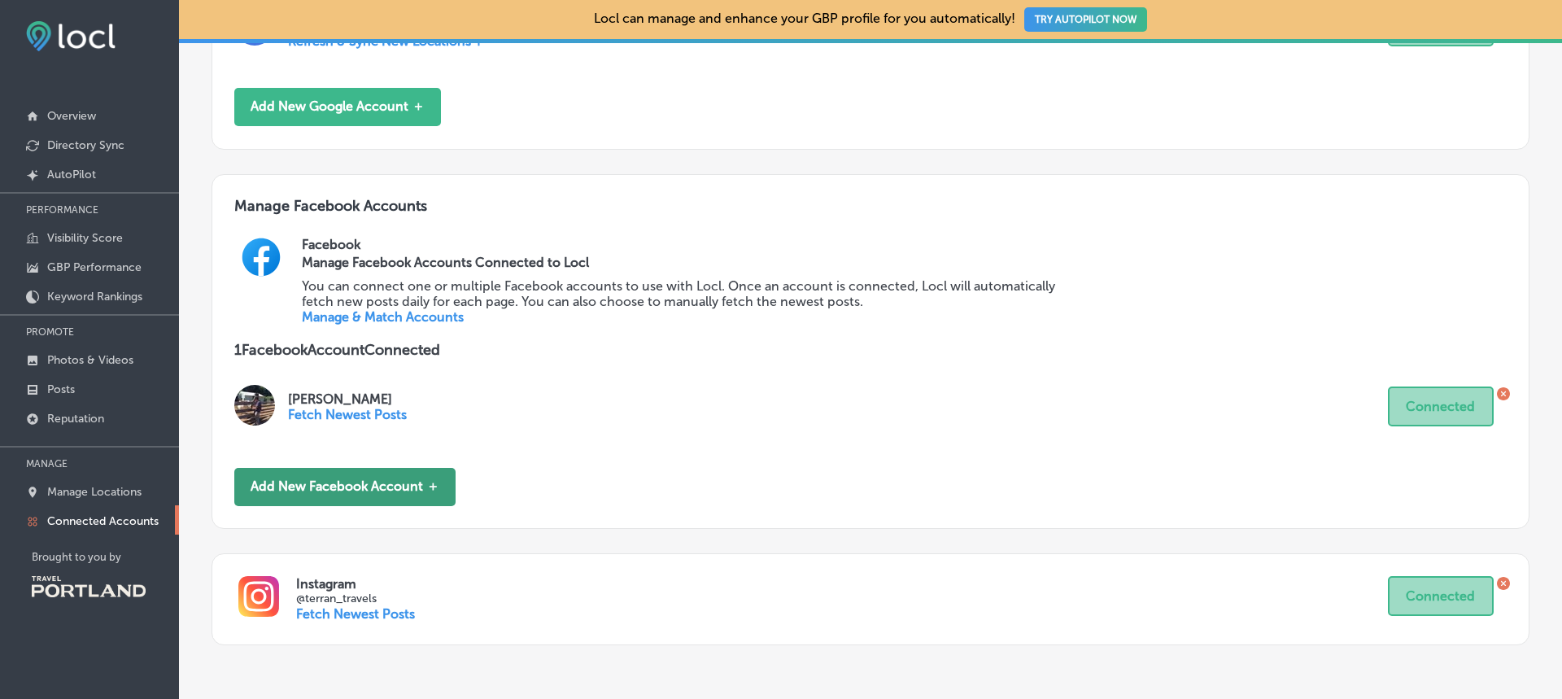
click at [417, 491] on button "Add New Facebook Account ＋" at bounding box center [344, 487] width 221 height 38
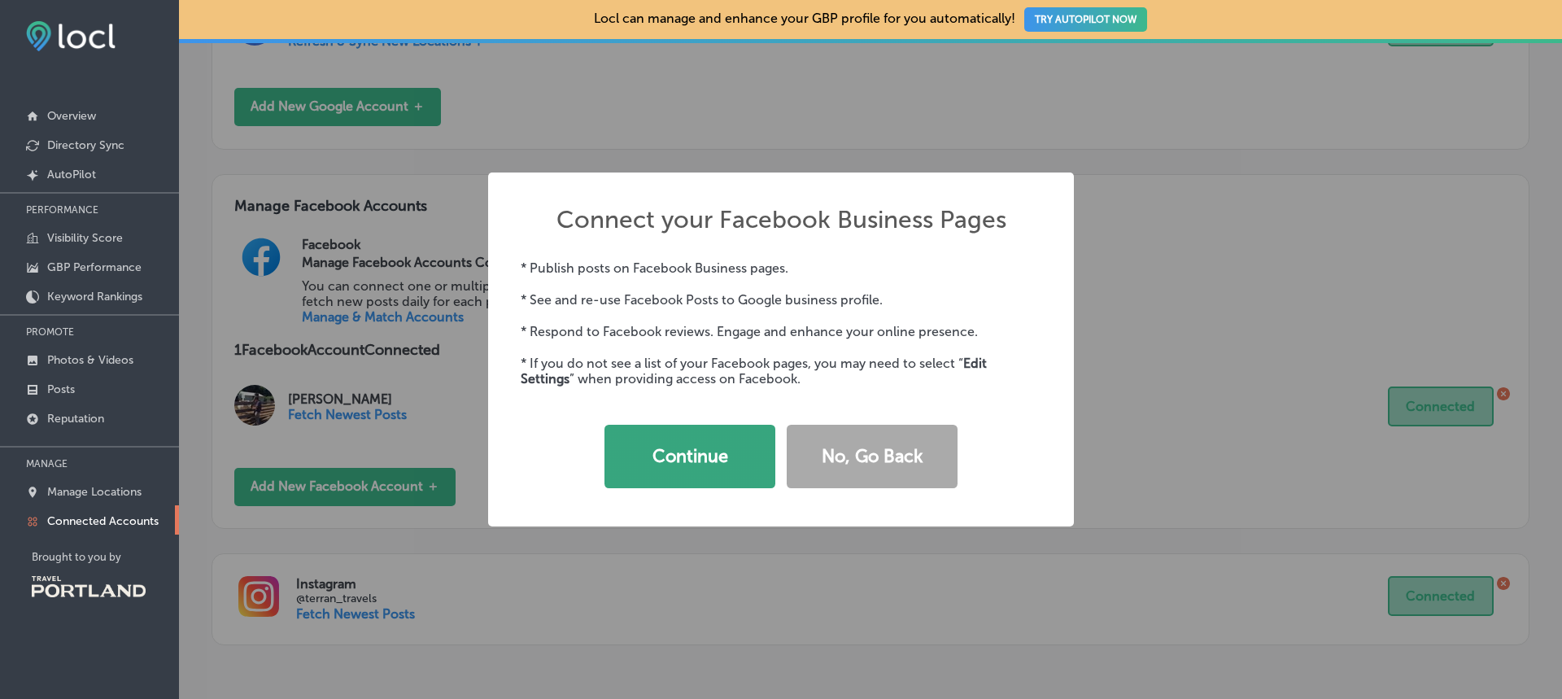
click at [678, 457] on button "Continue" at bounding box center [689, 456] width 171 height 63
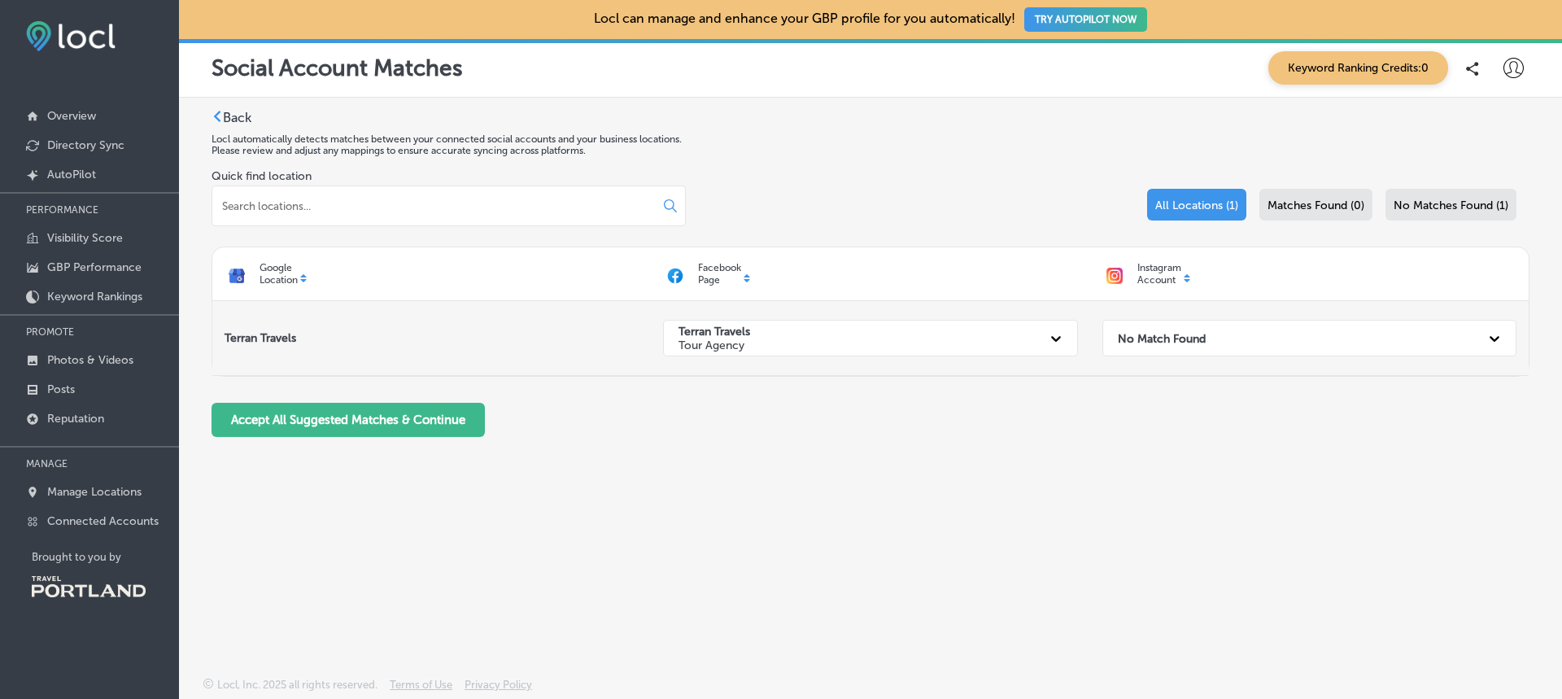
click at [1483, 344] on div at bounding box center [1494, 338] width 29 height 29
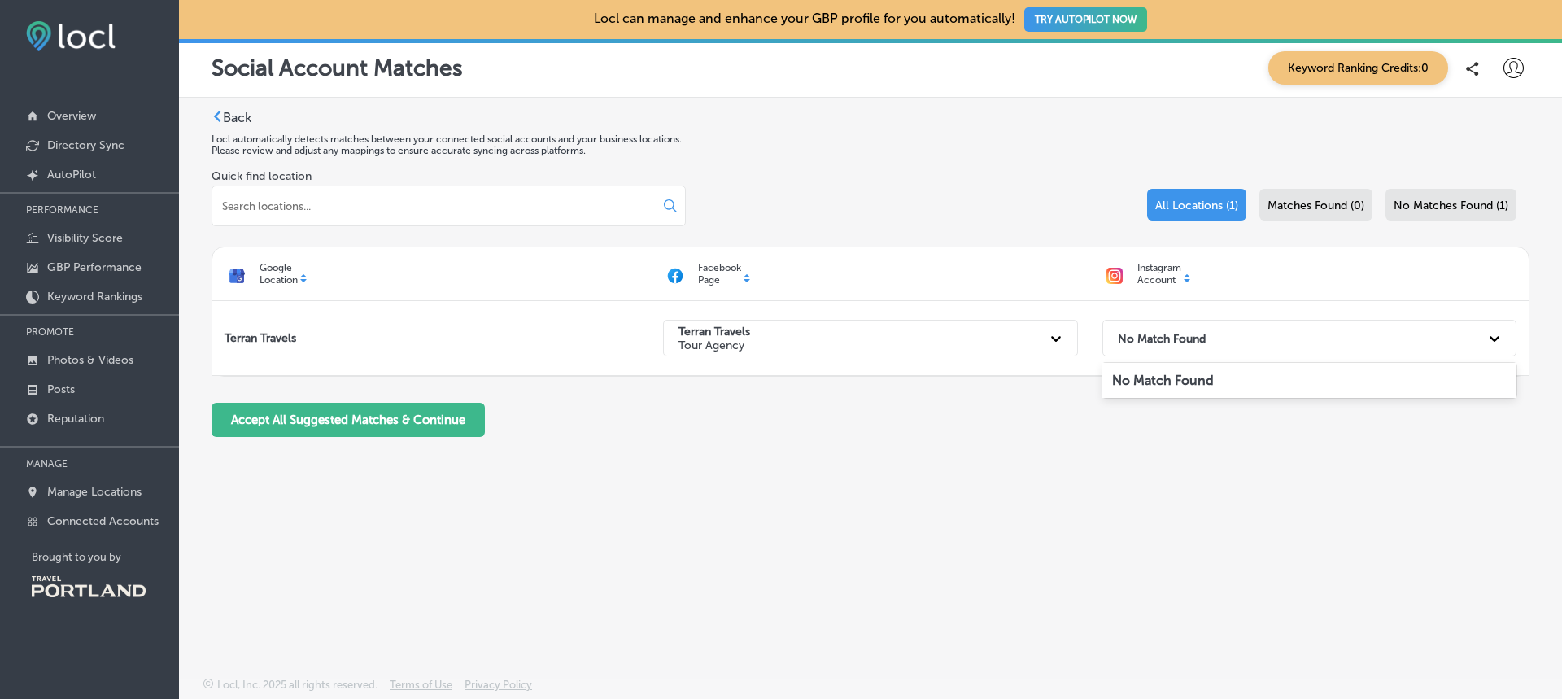
click at [1444, 556] on div "Back Locl automatically detects matches between your connected social accounts …" at bounding box center [870, 349] width 1383 height 503
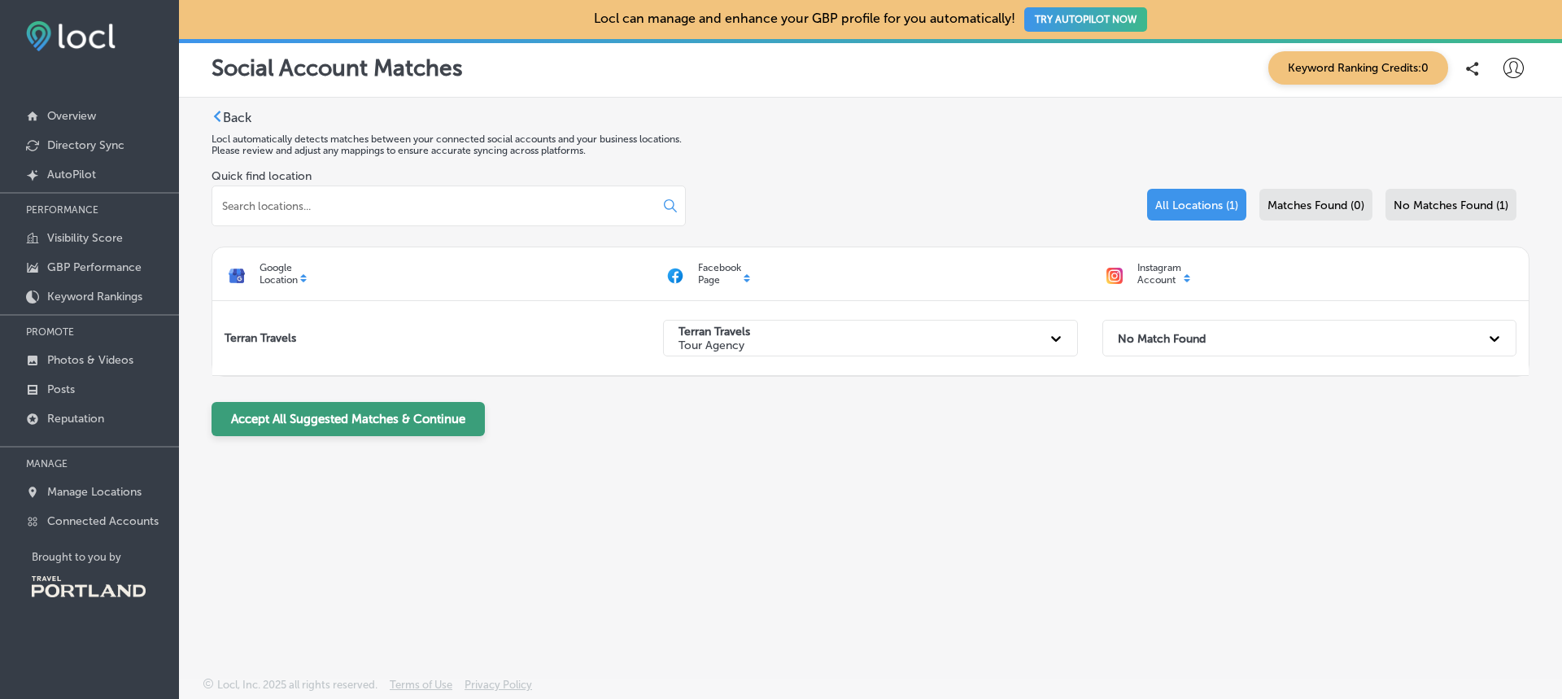
click at [366, 421] on button "Accept All Suggested Matches & Continue" at bounding box center [348, 419] width 273 height 34
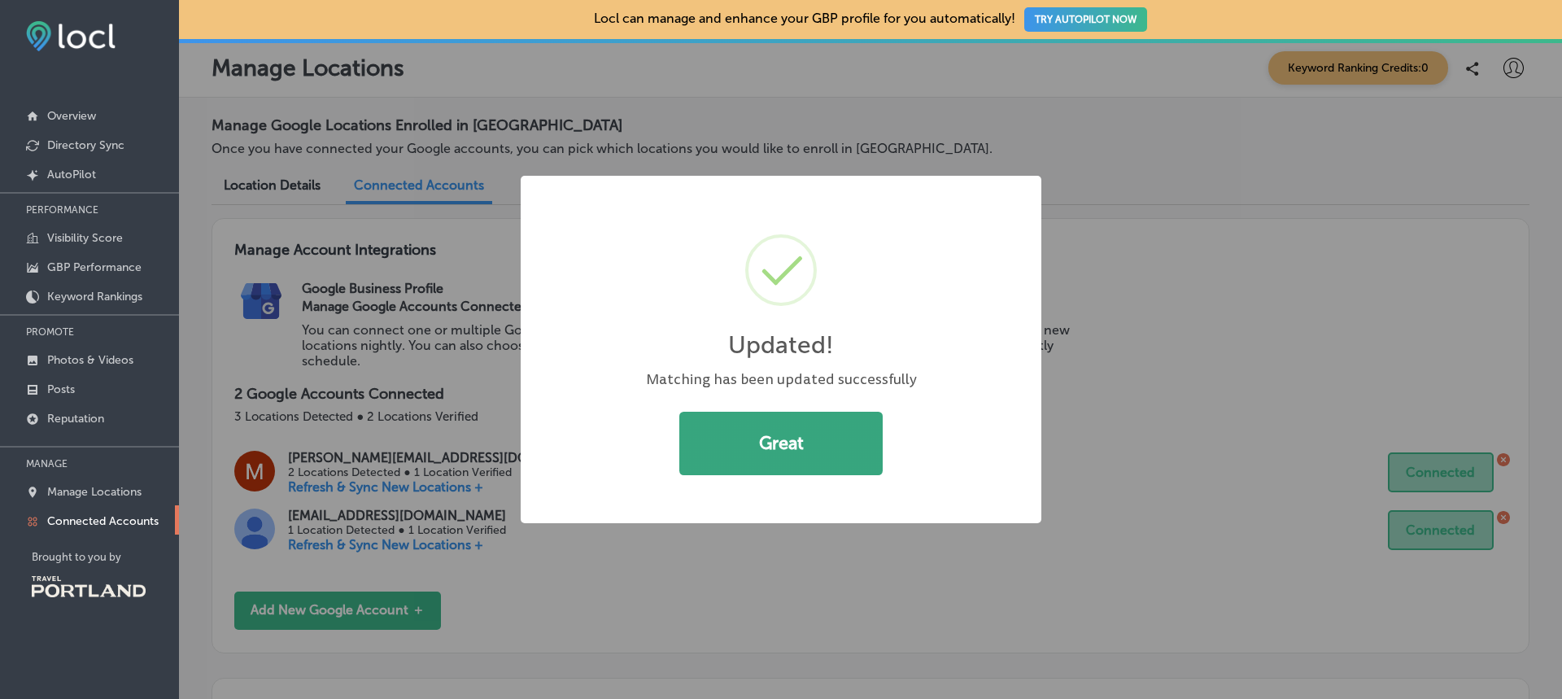
click at [785, 437] on button "Great" at bounding box center [780, 443] width 203 height 63
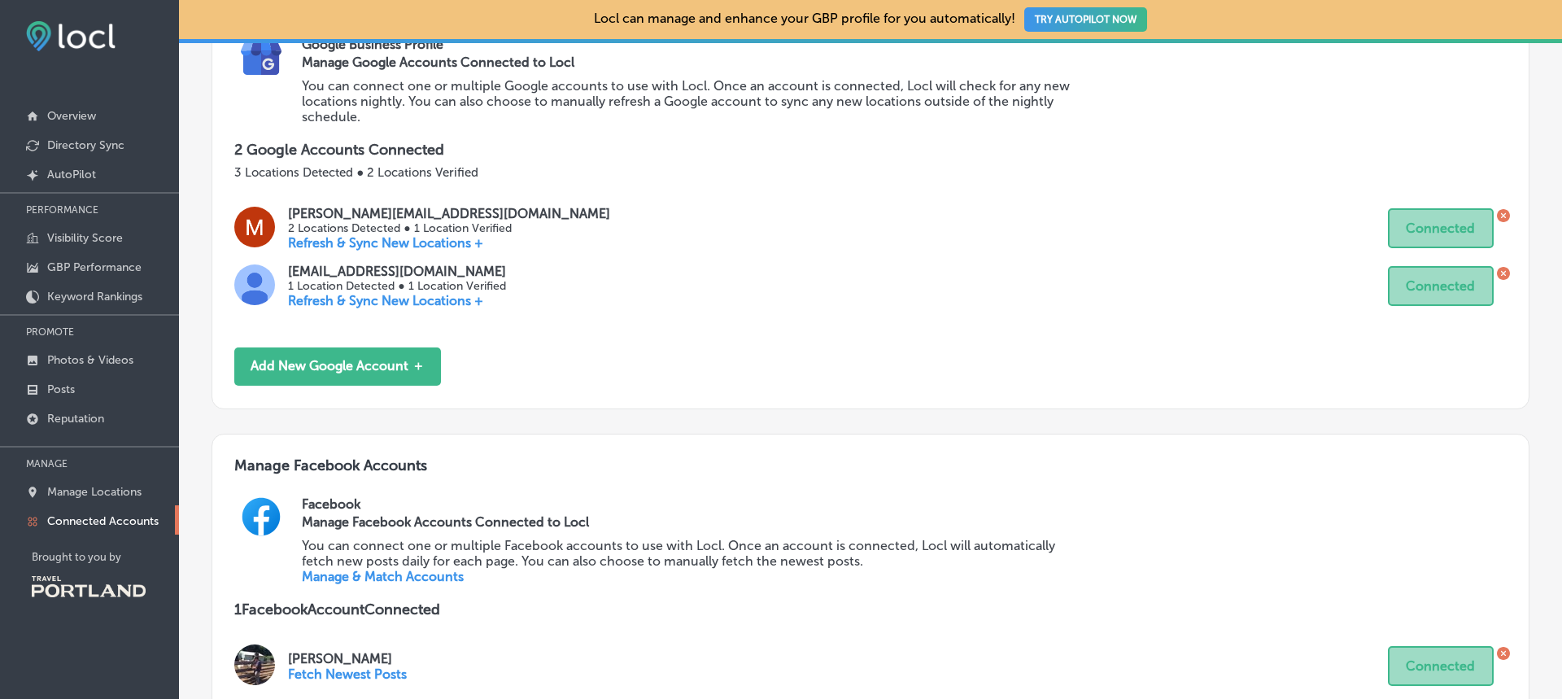
scroll to position [585, 0]
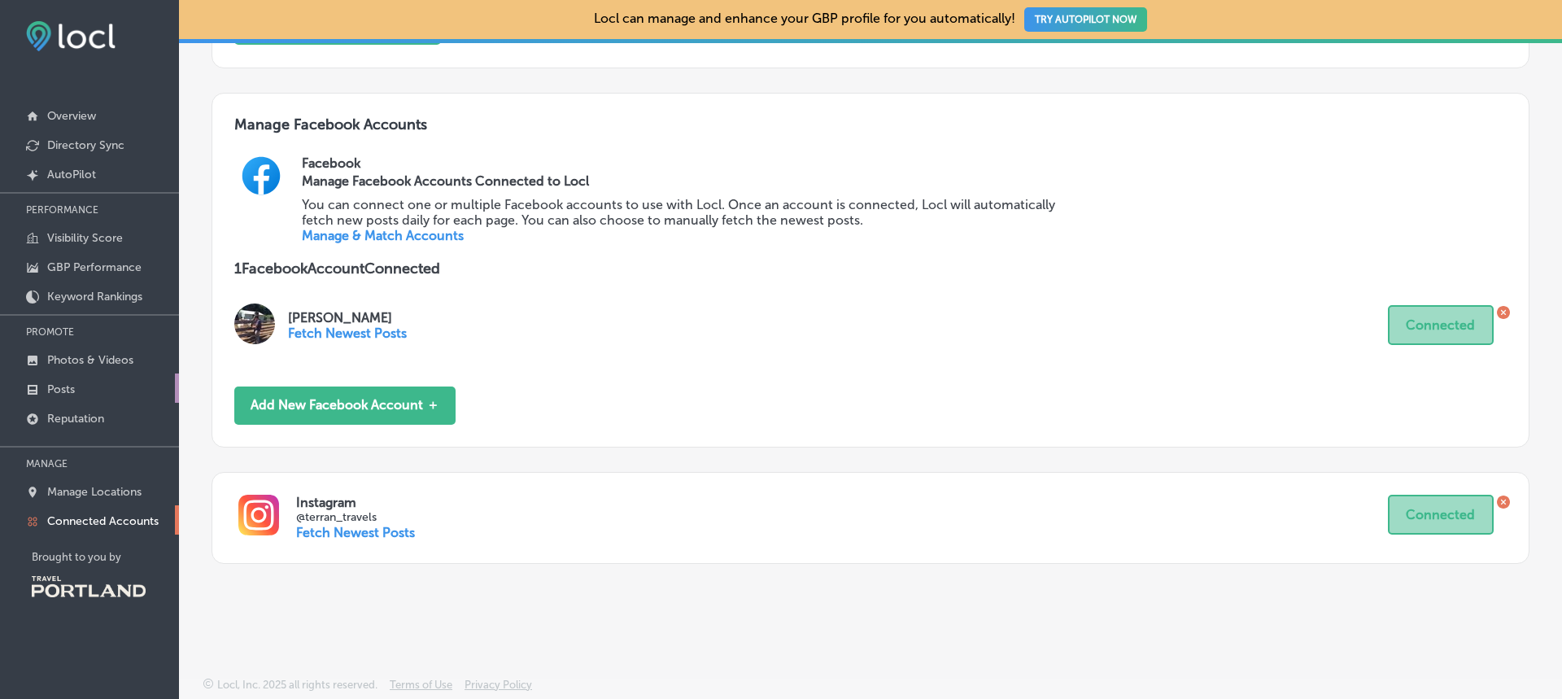
click at [67, 390] on p "Posts" at bounding box center [61, 389] width 28 height 14
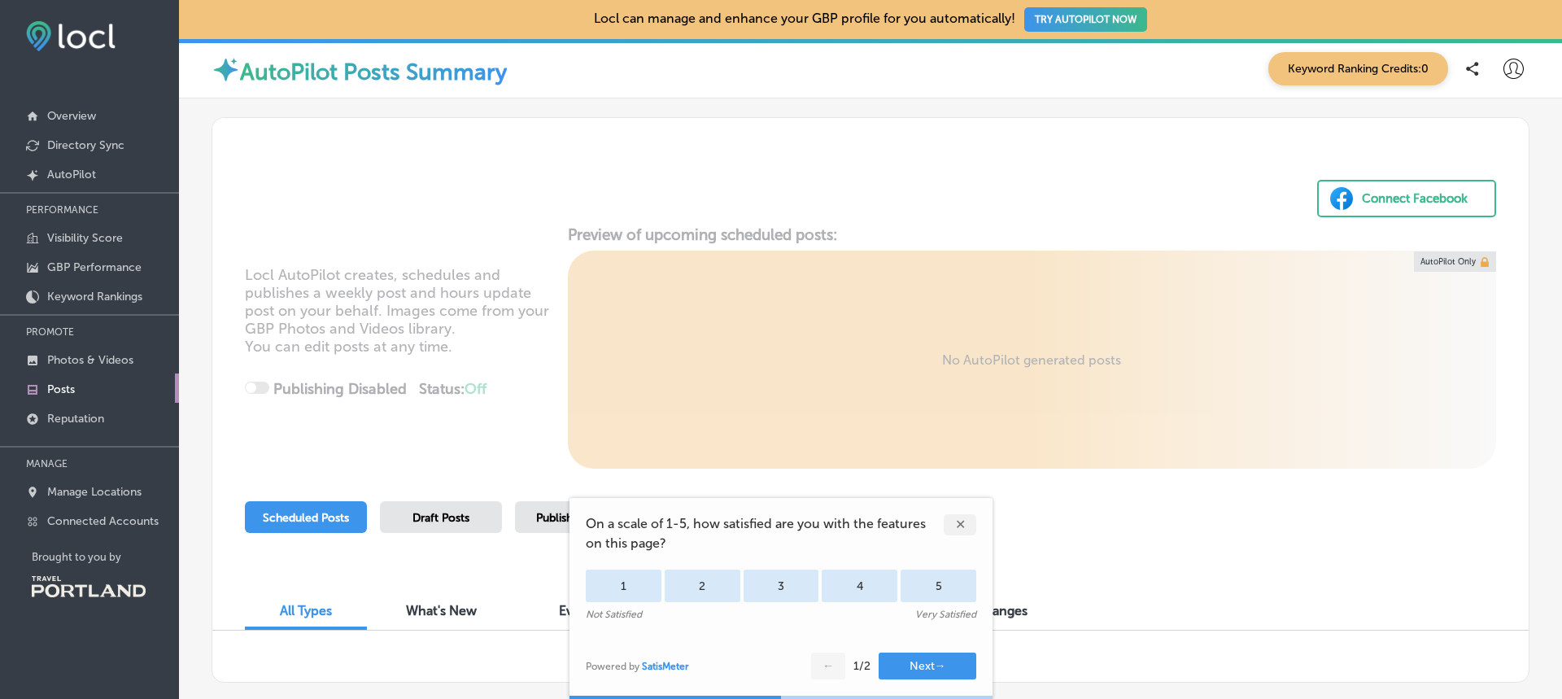
click at [962, 529] on div "✕" at bounding box center [960, 524] width 33 height 21
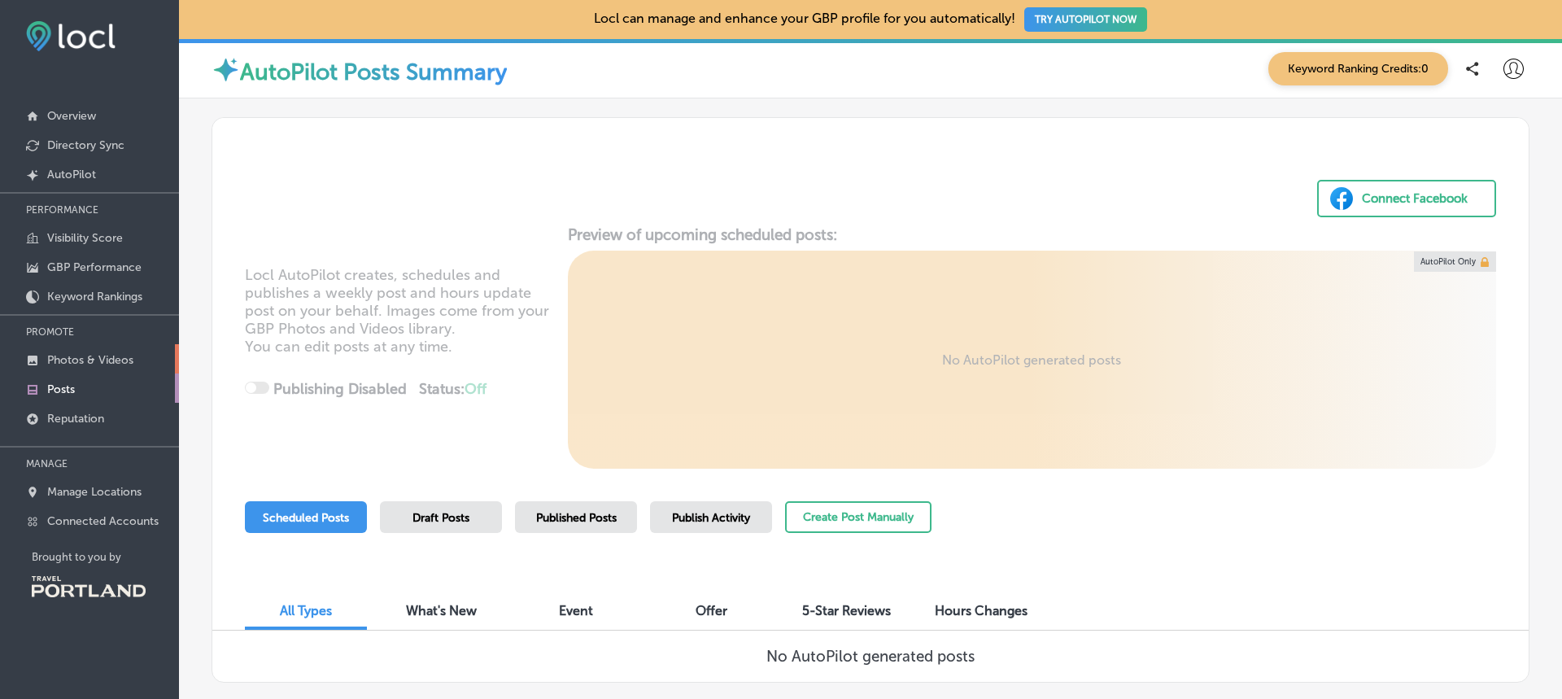
click at [121, 366] on p "Photos & Videos" at bounding box center [90, 360] width 86 height 14
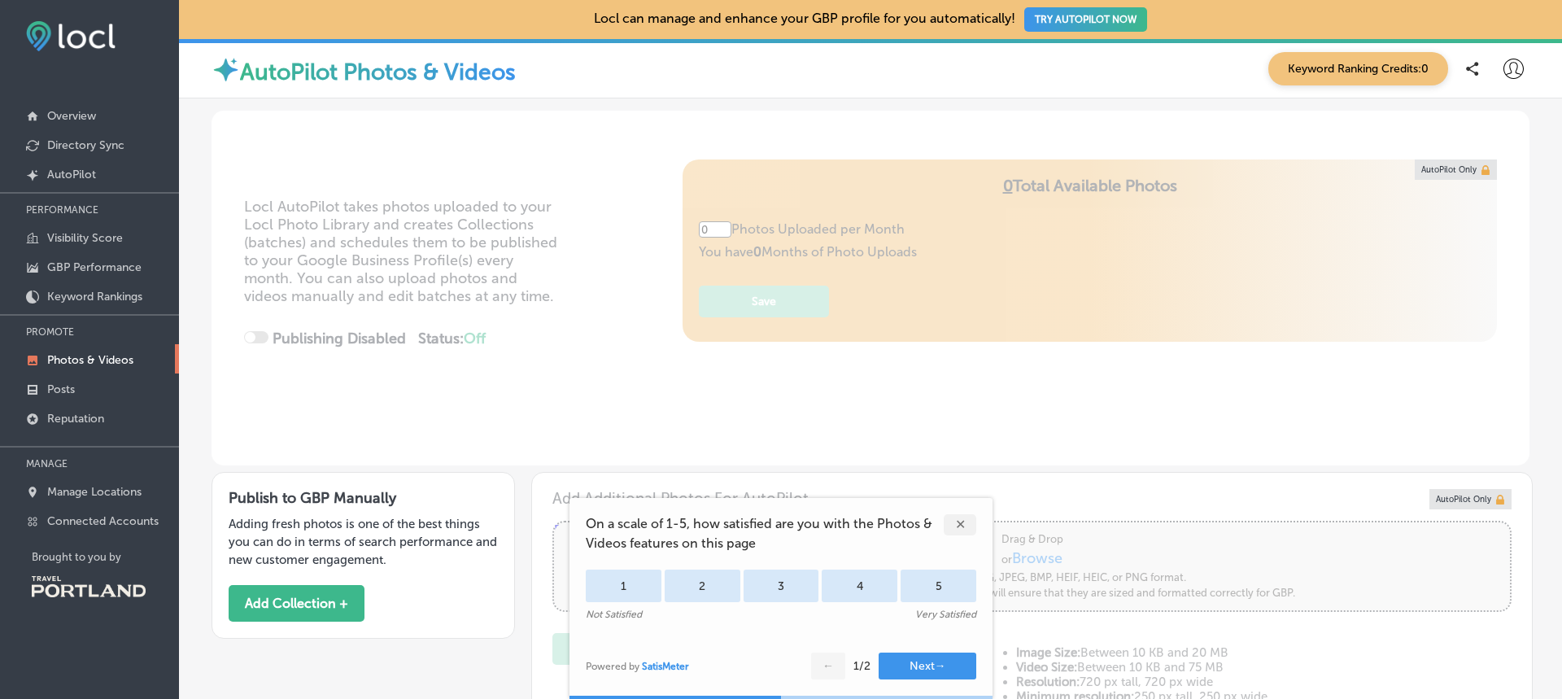
type input "5"
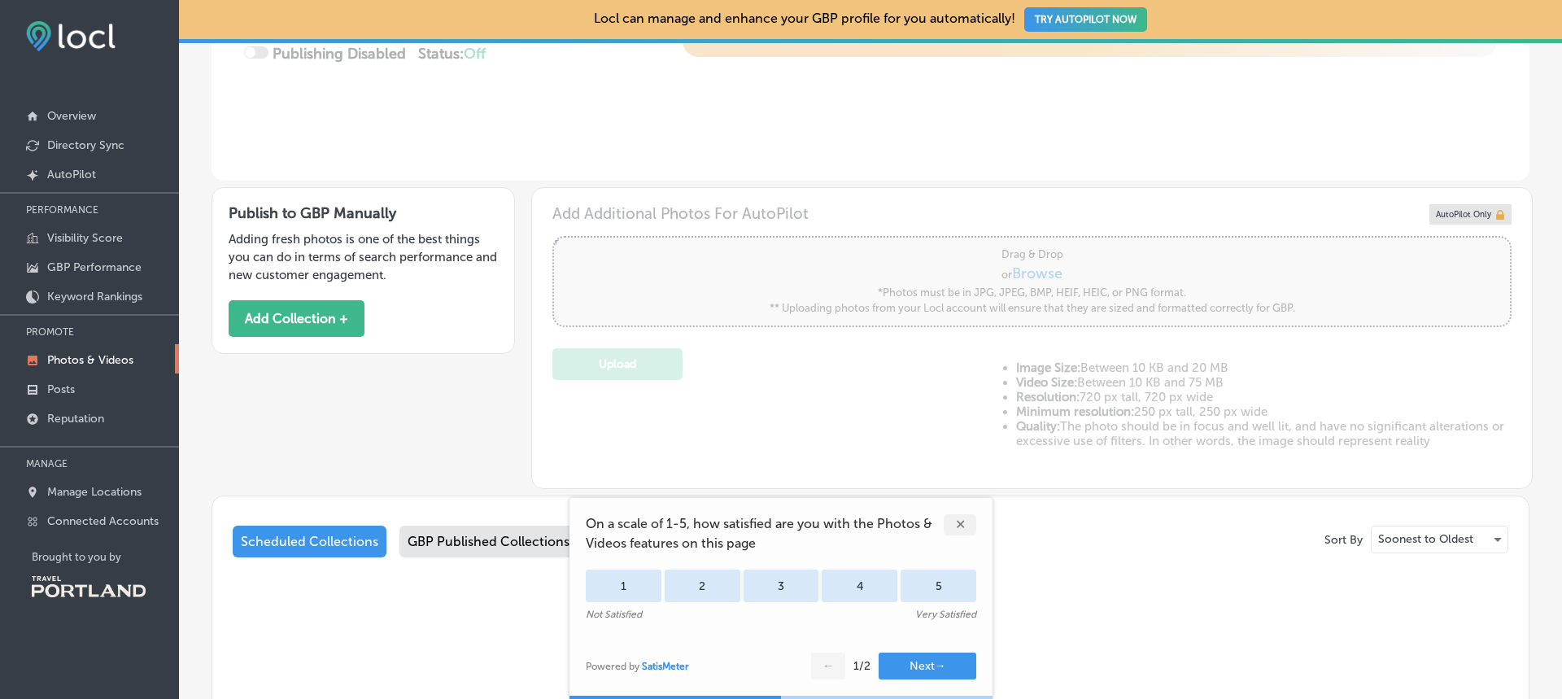
scroll to position [435, 0]
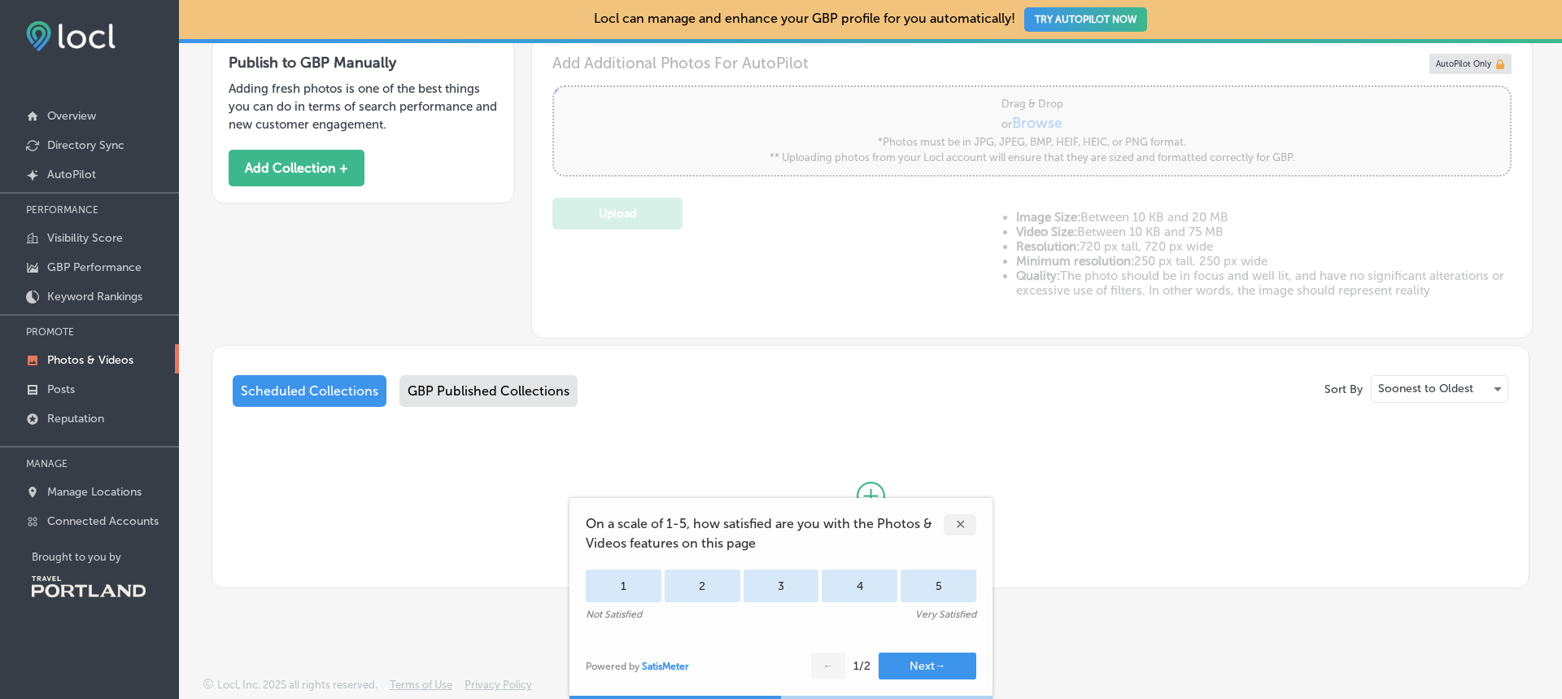
click at [970, 518] on div "✕" at bounding box center [960, 524] width 33 height 21
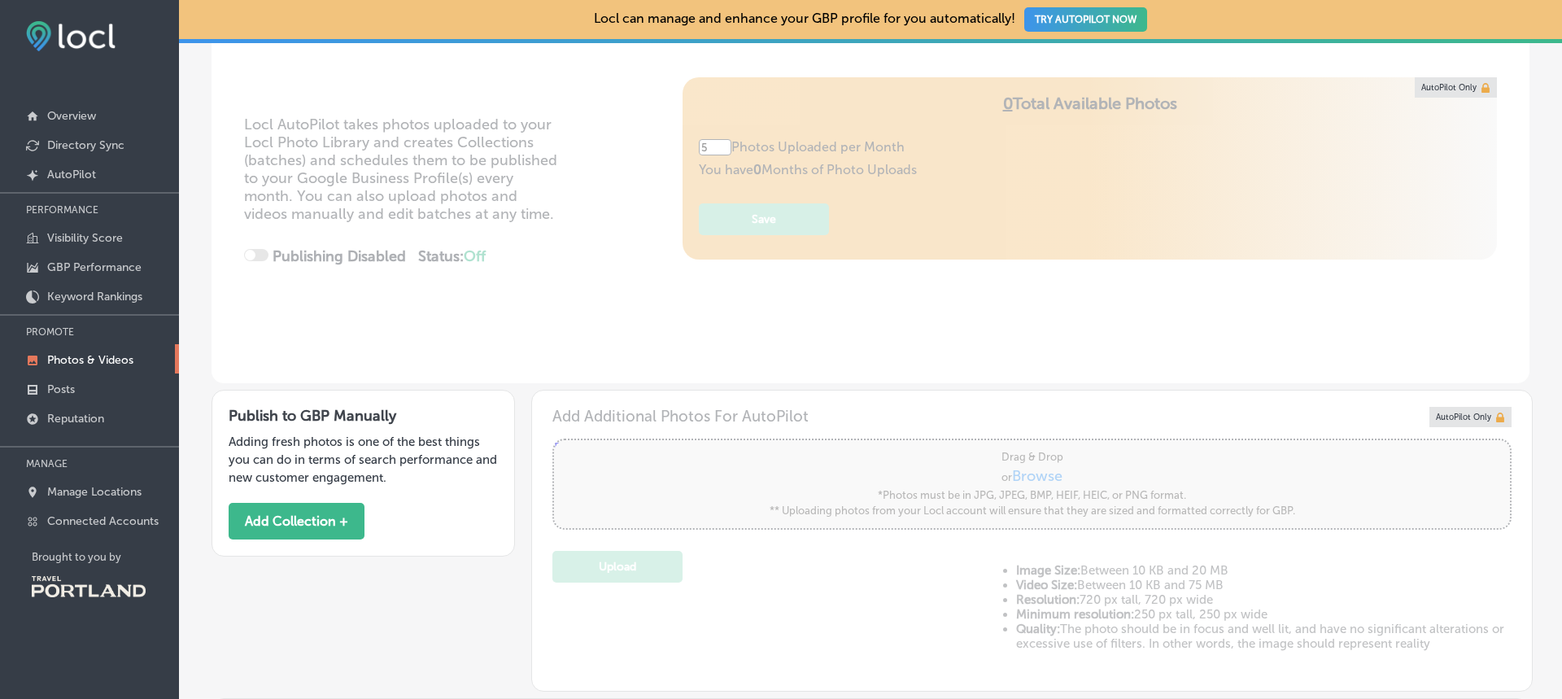
scroll to position [0, 0]
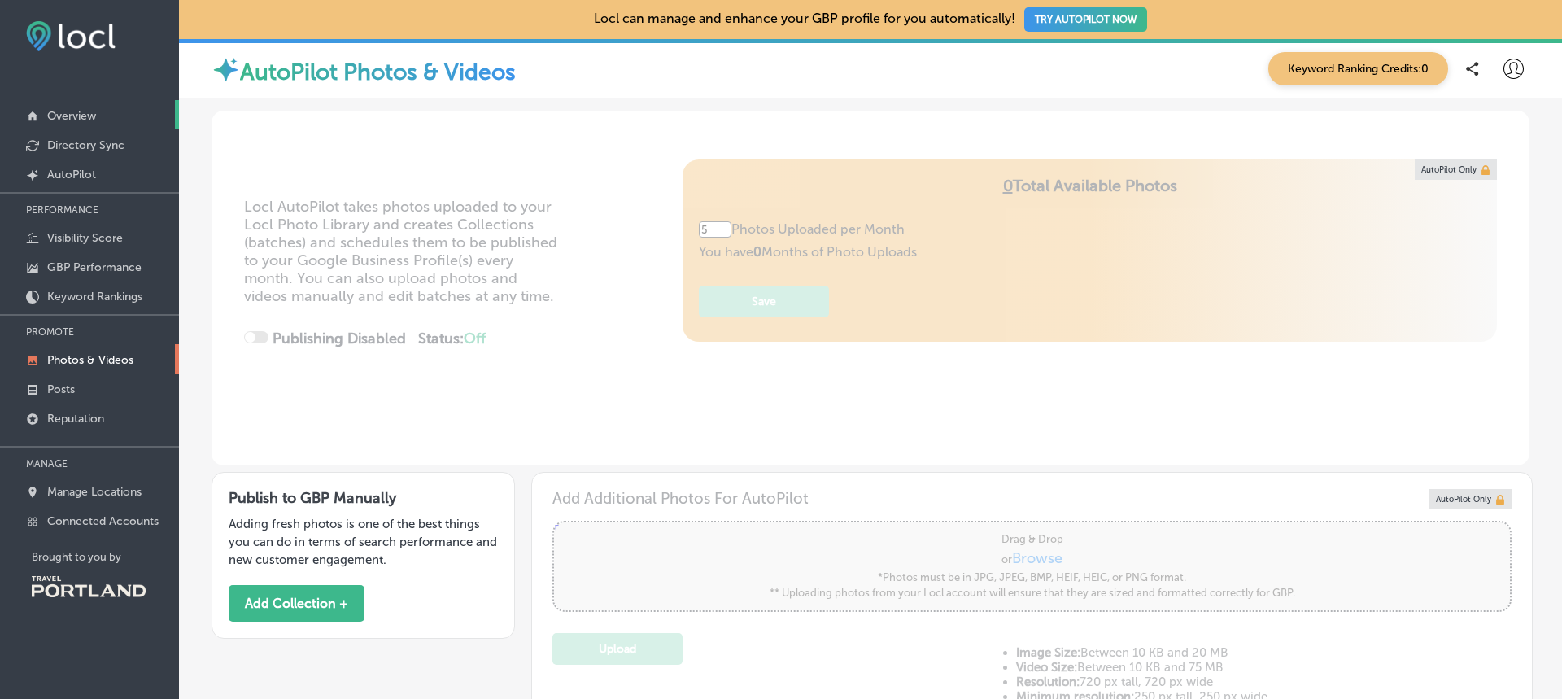
click at [87, 115] on p "Overview" at bounding box center [71, 116] width 49 height 14
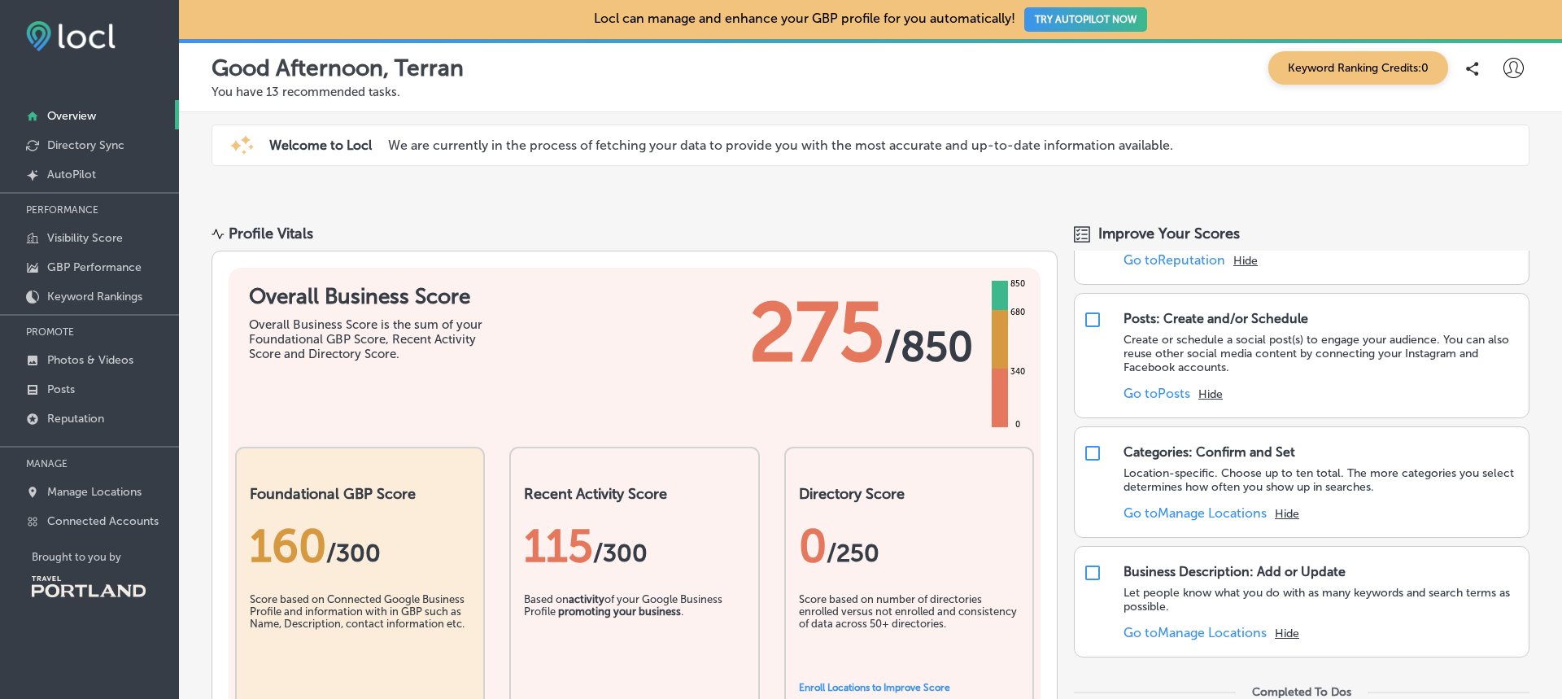
click at [1079, 22] on button "TRY AUTOPILOT NOW" at bounding box center [1085, 19] width 123 height 24
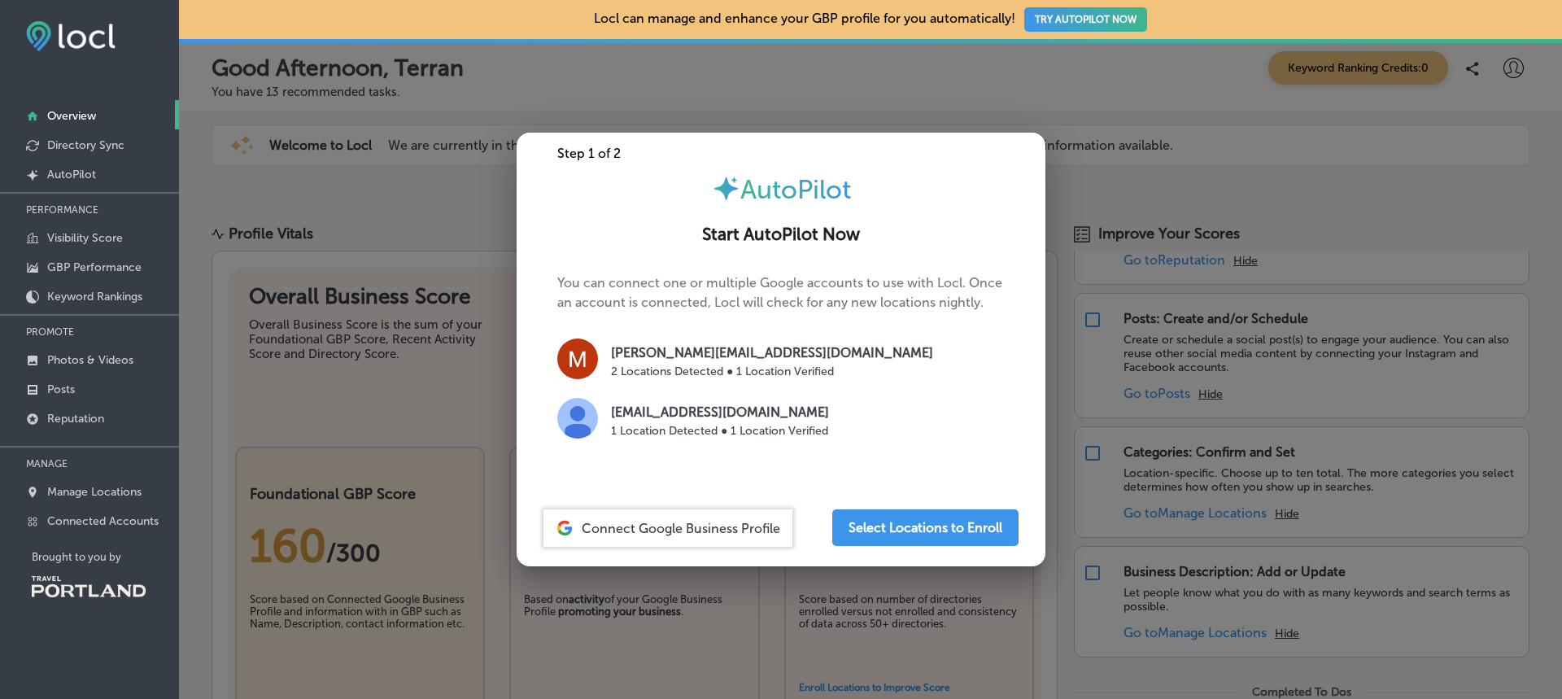
click at [581, 427] on img at bounding box center [577, 418] width 41 height 41
click at [704, 532] on span "Connect Google Business Profile" at bounding box center [681, 528] width 198 height 15
click at [578, 420] on img at bounding box center [577, 418] width 41 height 41
click at [740, 533] on span "Connect Google Business Profile" at bounding box center [681, 528] width 198 height 15
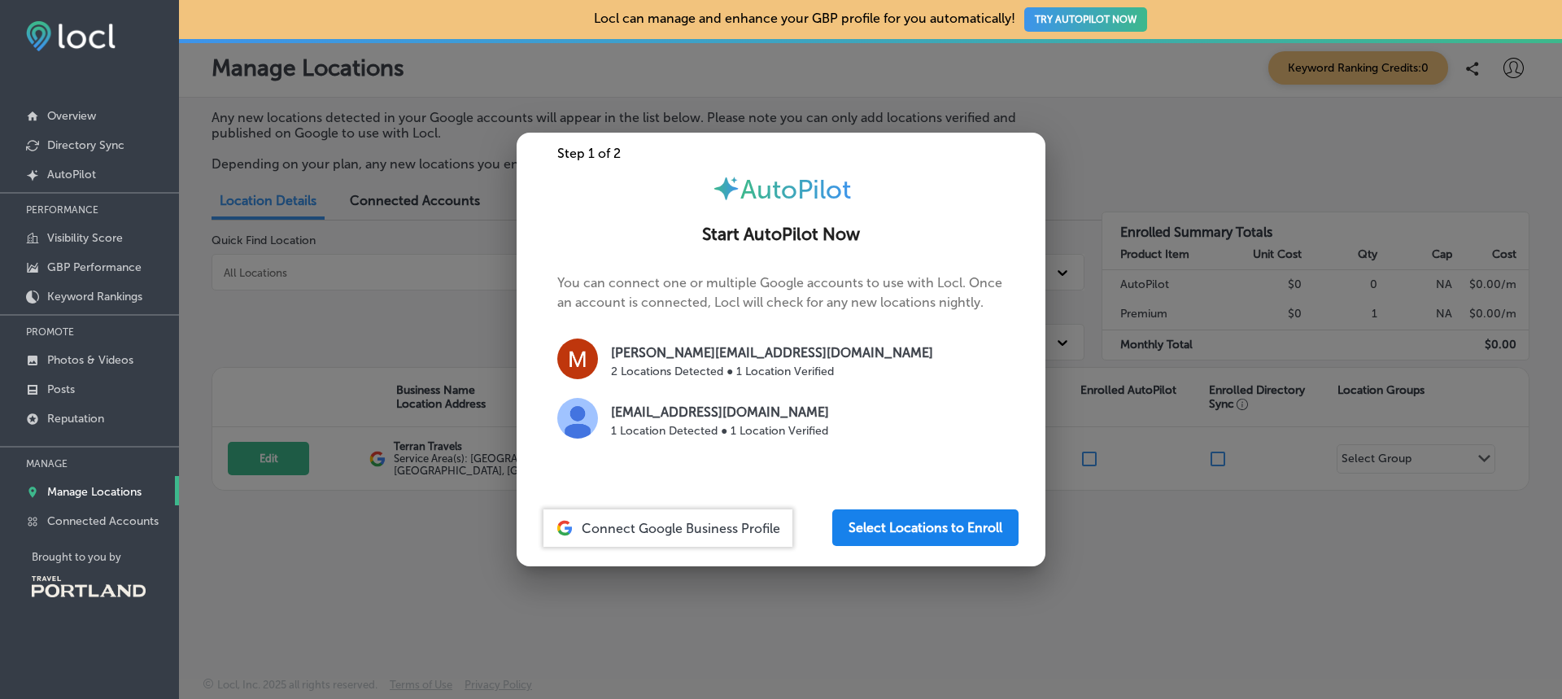
click at [906, 522] on button "Select Locations to Enroll" at bounding box center [925, 527] width 186 height 37
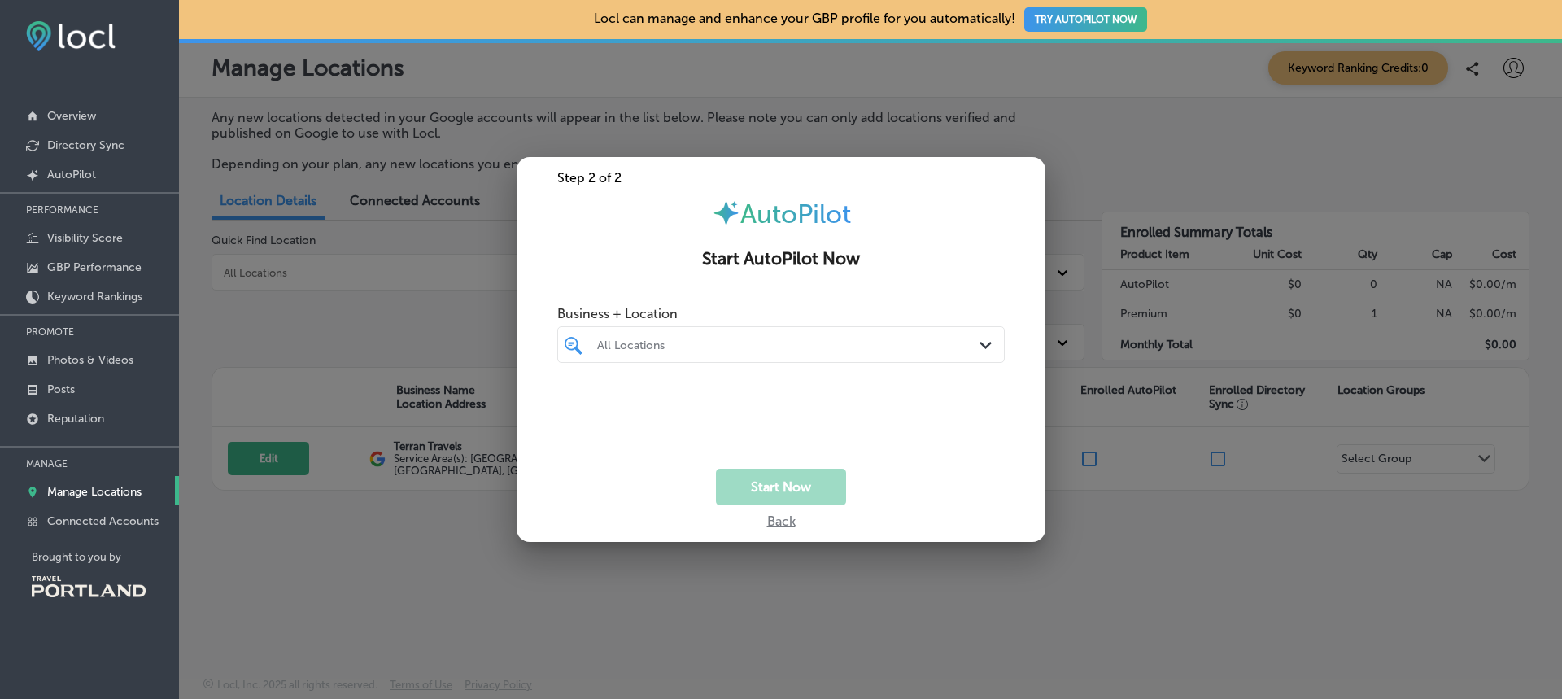
click at [983, 348] on icon "Path Created with Sketch." at bounding box center [985, 345] width 12 height 7
click at [580, 408] on input "checkbox" at bounding box center [577, 406] width 20 height 20
click at [627, 493] on div "Start Now" at bounding box center [781, 487] width 529 height 37
click at [764, 483] on button "Start Now" at bounding box center [781, 487] width 130 height 37
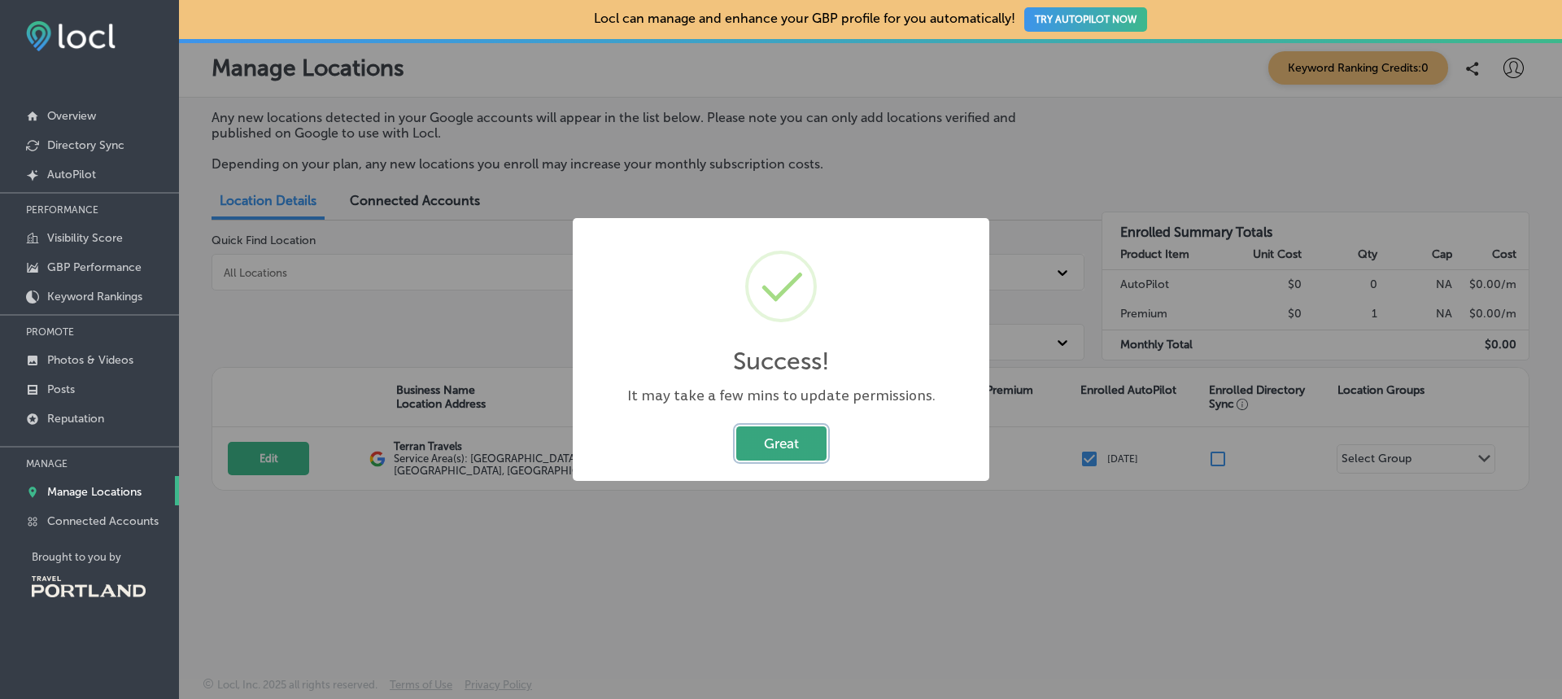
click at [793, 447] on button "Great" at bounding box center [781, 442] width 90 height 33
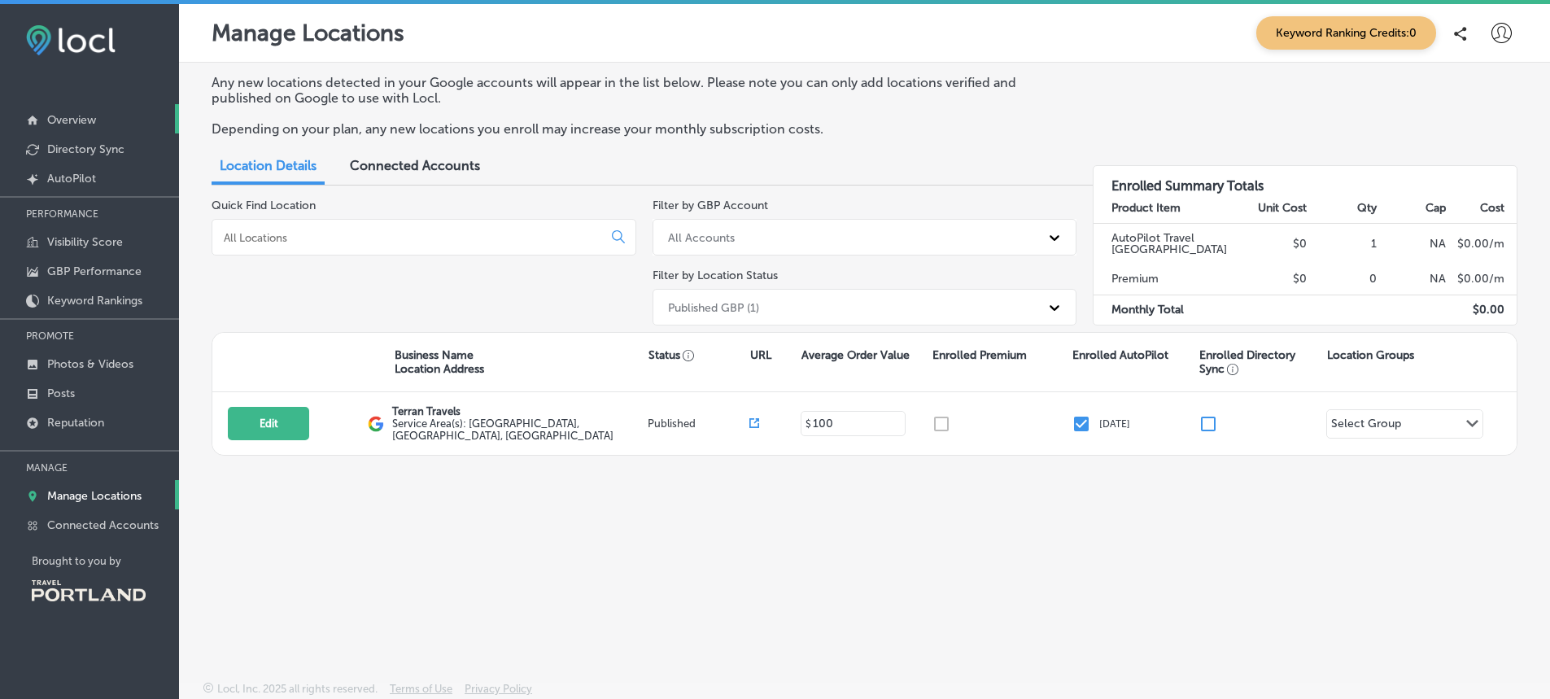
click at [67, 115] on p "Overview" at bounding box center [71, 120] width 49 height 14
